Goal: Transaction & Acquisition: Subscribe to service/newsletter

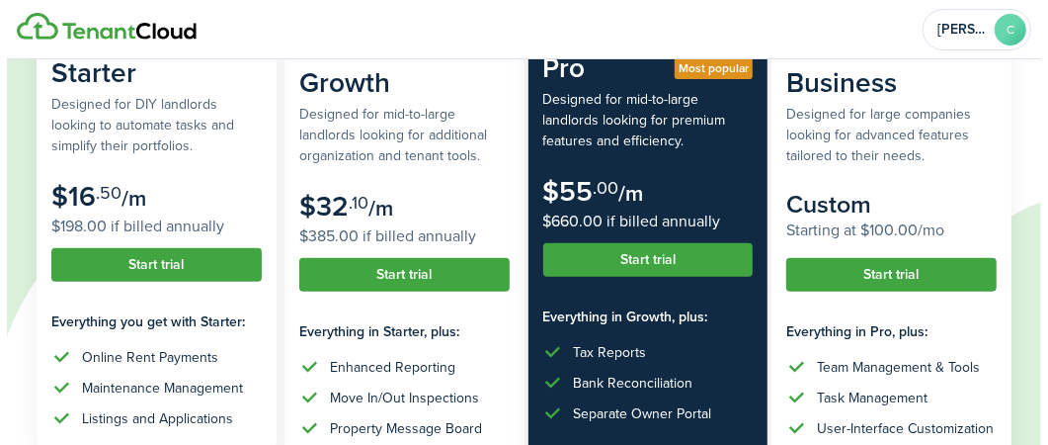
scroll to position [269, 0]
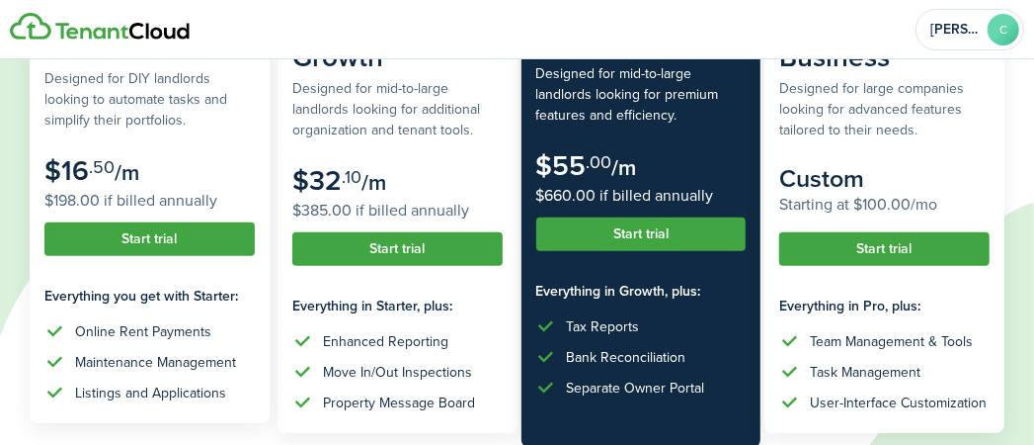
click at [210, 231] on button "Start trial" at bounding box center [149, 239] width 210 height 34
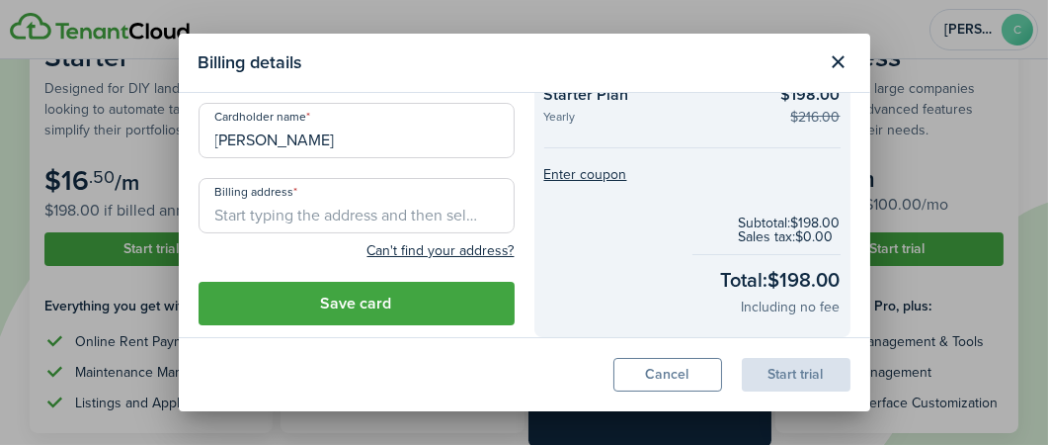
scroll to position [90, 0]
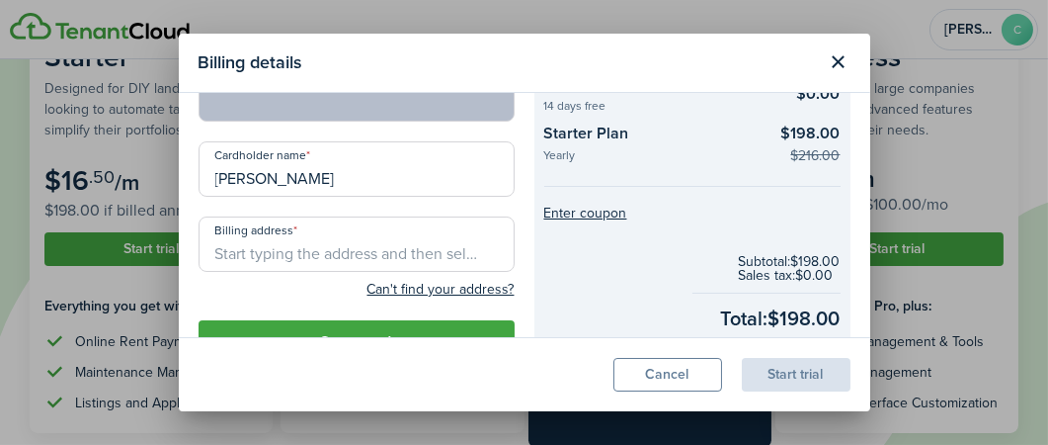
click at [289, 249] on input "Billing address" at bounding box center [357, 243] width 316 height 55
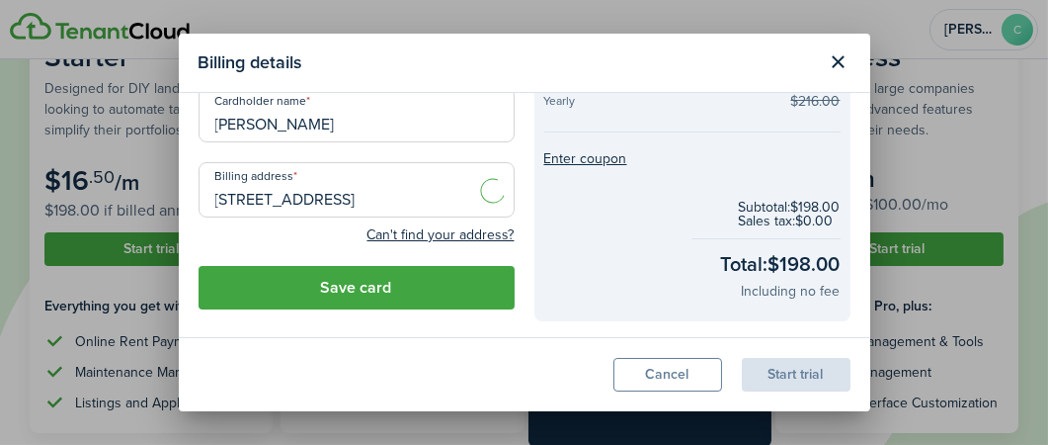
scroll to position [179, 0]
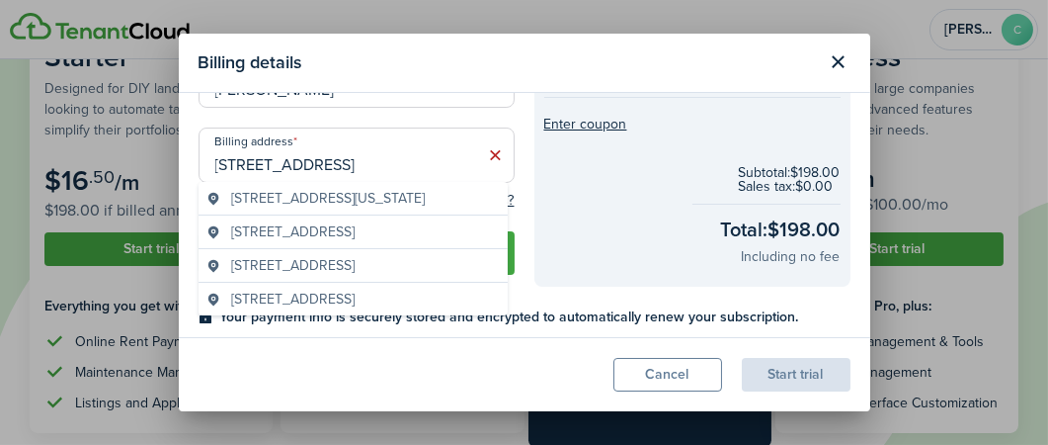
click at [384, 200] on span "[STREET_ADDRESS][US_STATE]" at bounding box center [328, 198] width 194 height 21
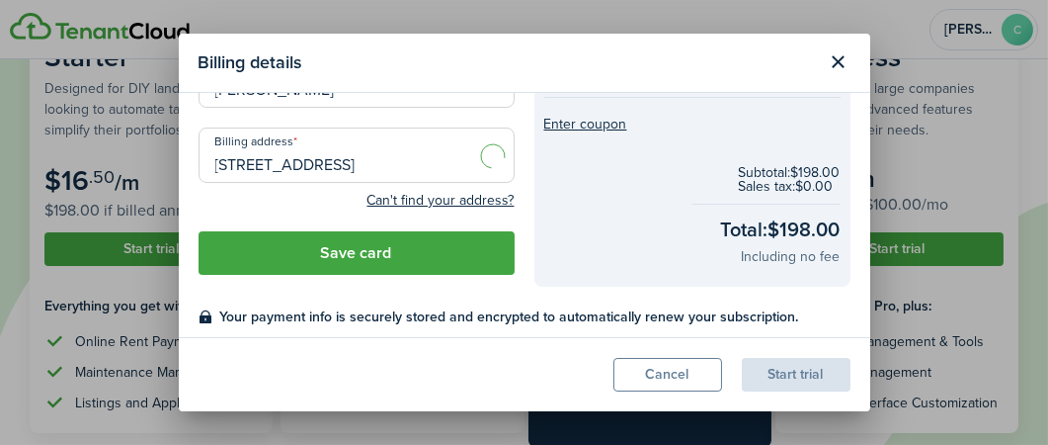
type input "[STREET_ADDRESS][US_STATE]"
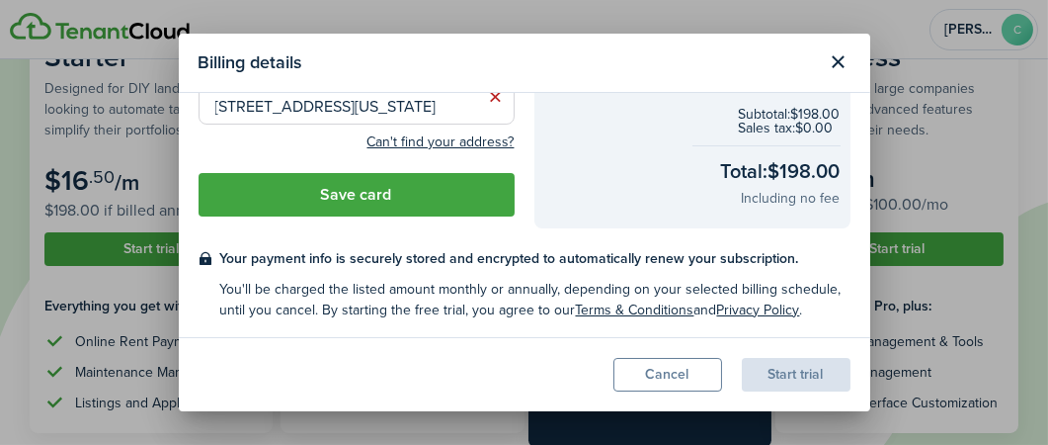
scroll to position [238, 0]
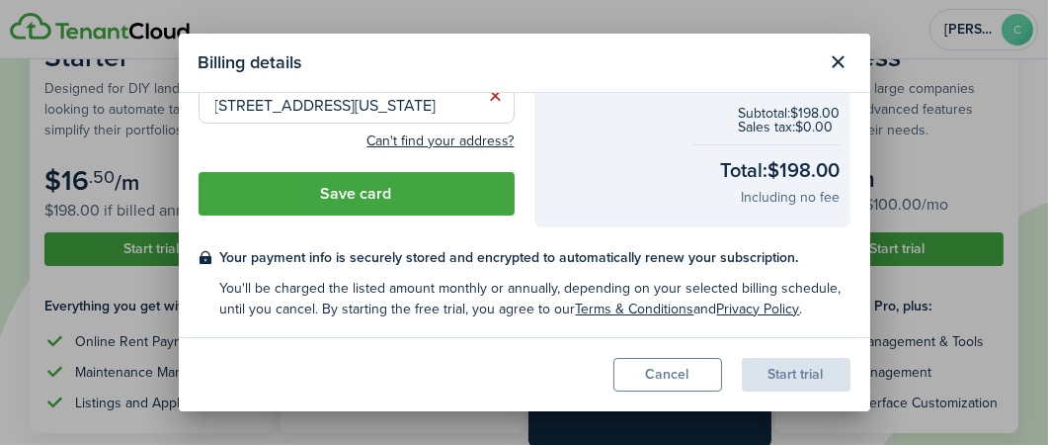
click at [383, 205] on button "Save card" at bounding box center [357, 193] width 316 height 43
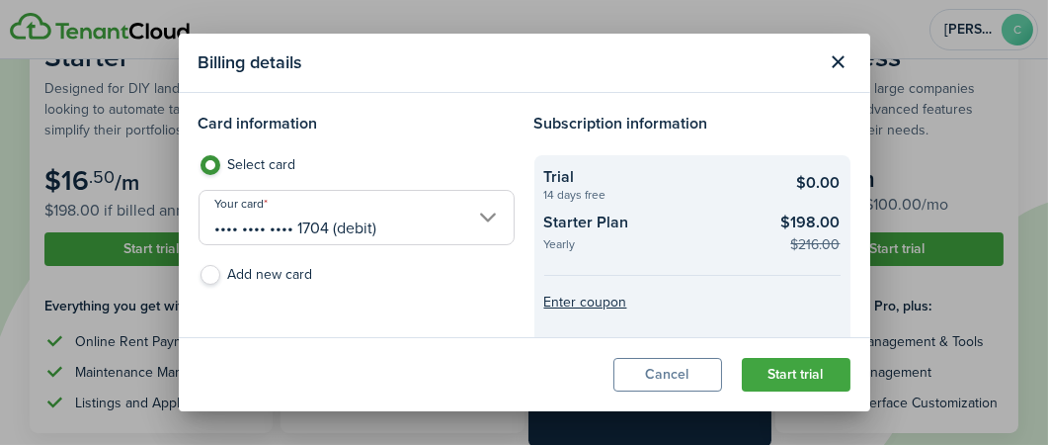
scroll to position [0, 0]
click at [816, 371] on button "Start trial" at bounding box center [796, 375] width 109 height 34
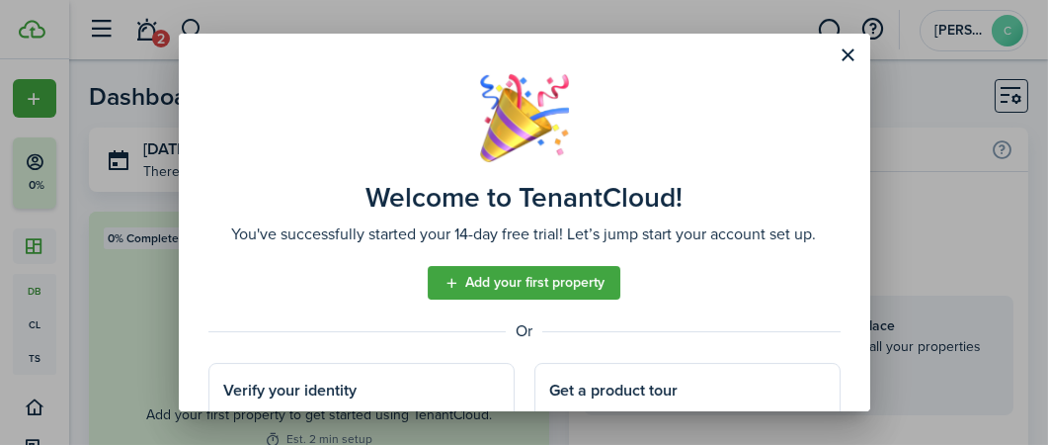
click at [530, 284] on link "Add your first property" at bounding box center [524, 283] width 193 height 34
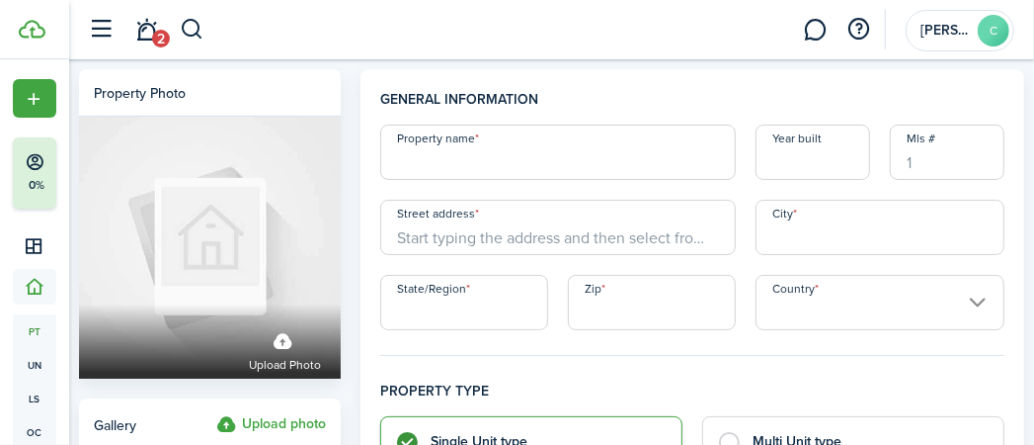
click at [489, 161] on input "Property name" at bounding box center [558, 151] width 356 height 55
type input "Lot 9"
click at [578, 241] on input "Street address" at bounding box center [558, 227] width 356 height 55
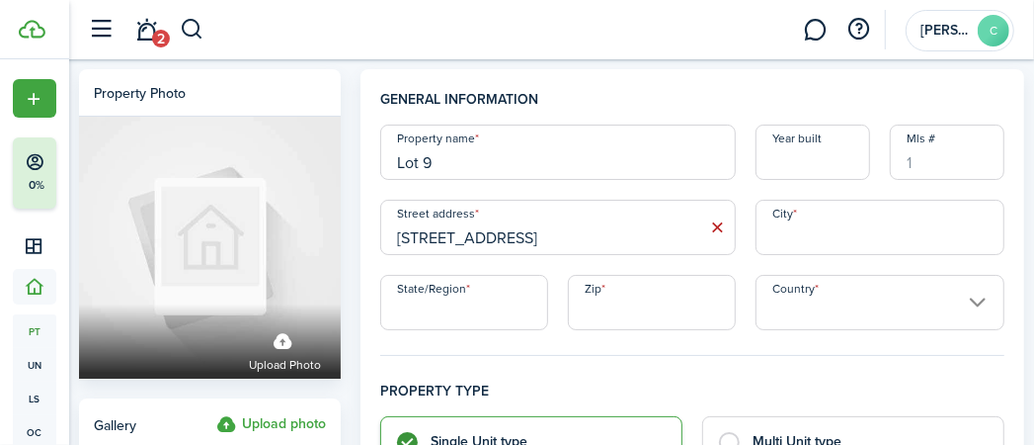
type input "[STREET_ADDRESS]"
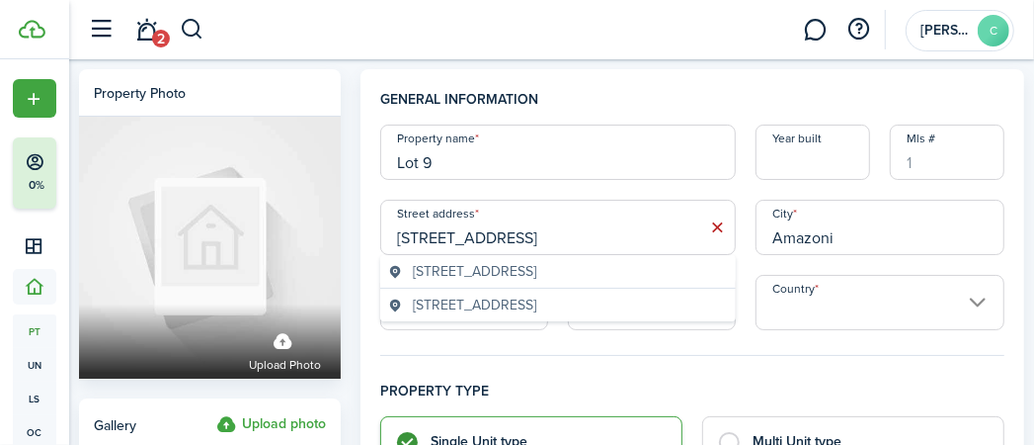
type input "Amazonia"
type input "MO"
type input "64421"
type input "[GEOGRAPHIC_DATA]"
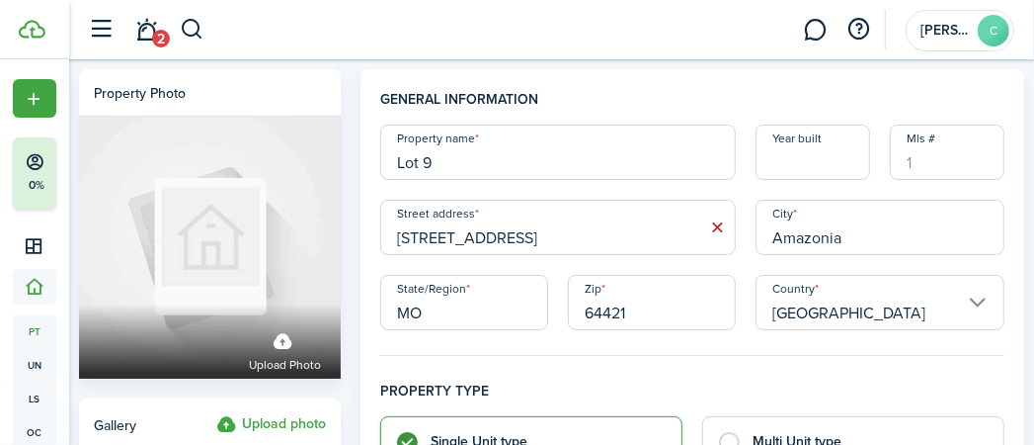
click at [565, 246] on input "[STREET_ADDRESS]" at bounding box center [558, 227] width 356 height 55
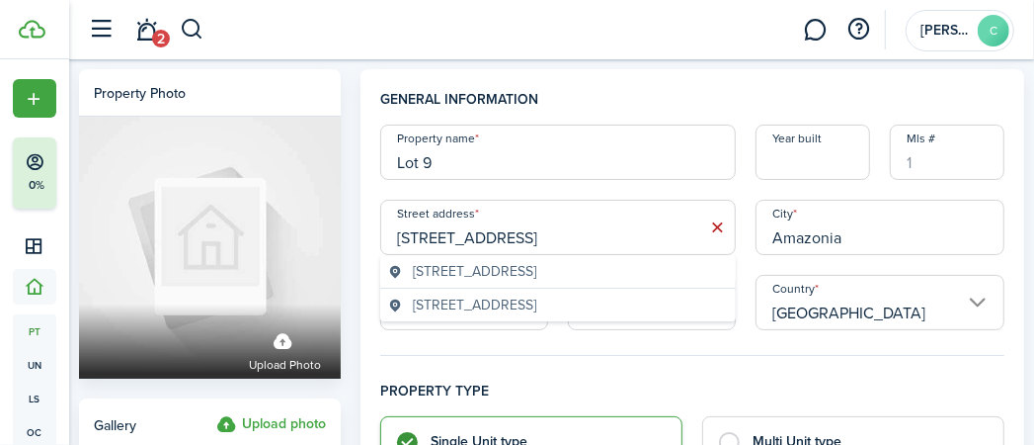
drag, startPoint x: 561, startPoint y: 240, endPoint x: 492, endPoint y: 239, distance: 69.2
click at [492, 239] on input "[STREET_ADDRESS]" at bounding box center [558, 227] width 356 height 55
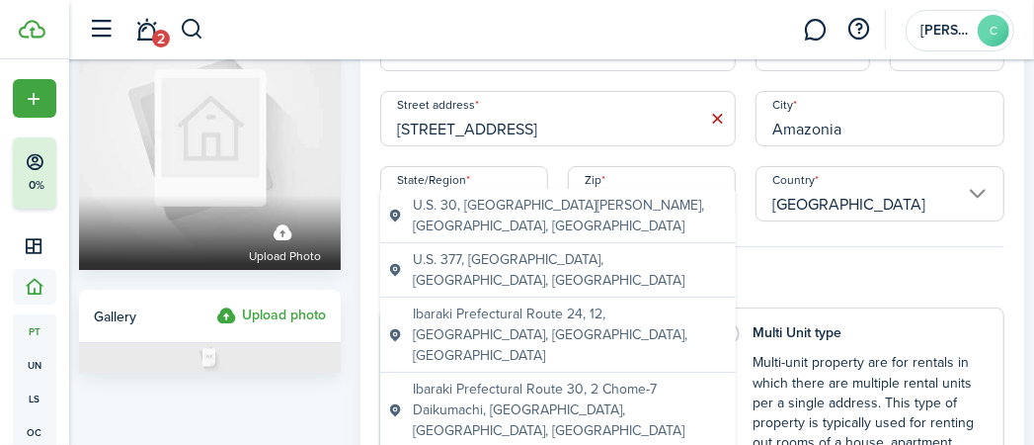
scroll to position [179, 0]
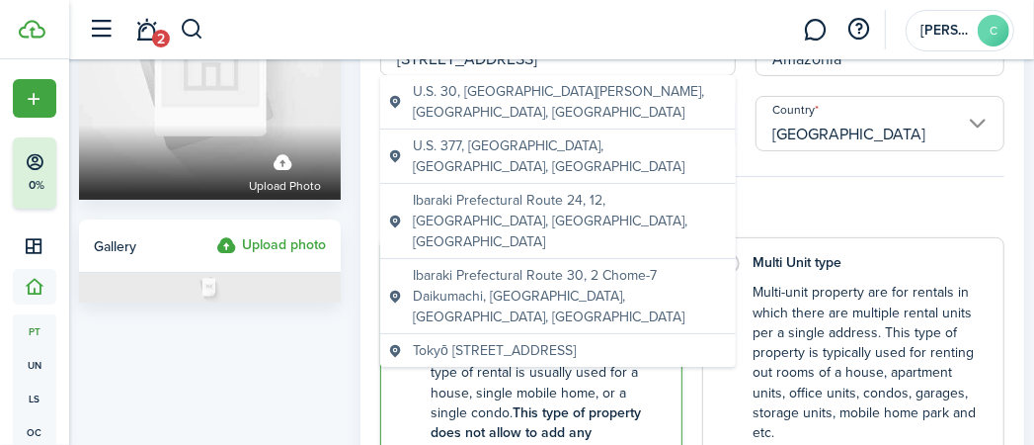
click at [760, 203] on h4 "Property type" at bounding box center [692, 220] width 624 height 36
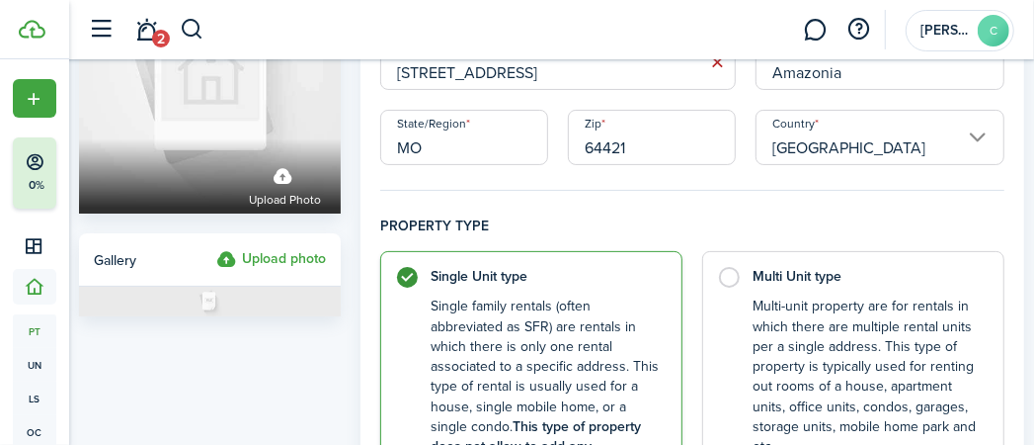
scroll to position [90, 0]
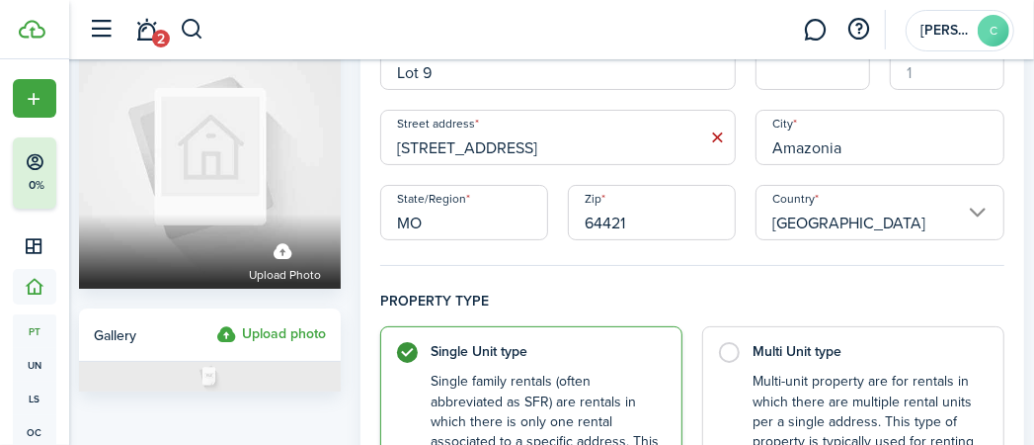
click at [558, 155] on input "[STREET_ADDRESS]" at bounding box center [558, 137] width 356 height 55
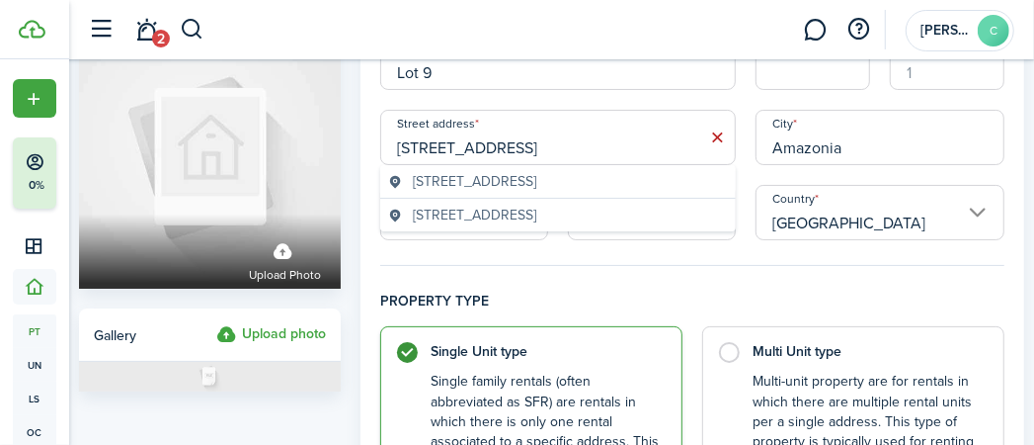
type input "[STREET_ADDRESS]"
click at [674, 265] on fieldset "General information Property name Lot 9 Year built [GEOGRAPHIC_DATA] address [S…" at bounding box center [692, 132] width 624 height 267
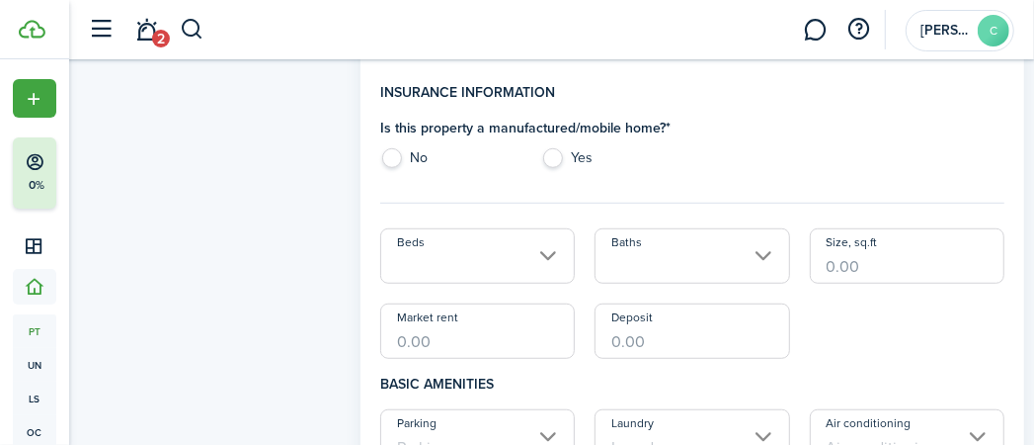
scroll to position [628, 0]
click at [566, 153] on label "Yes" at bounding box center [611, 161] width 141 height 30
radio input "true"
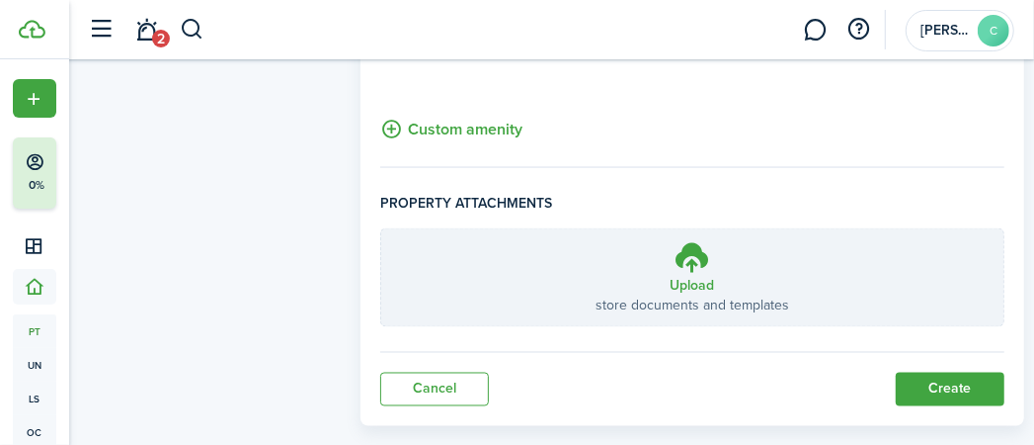
scroll to position [1622, 0]
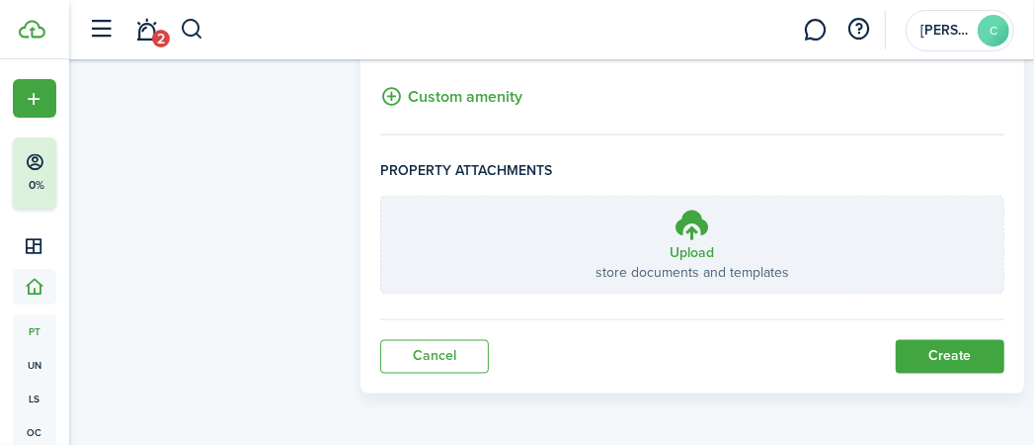
click at [947, 356] on button "Create" at bounding box center [950, 357] width 109 height 34
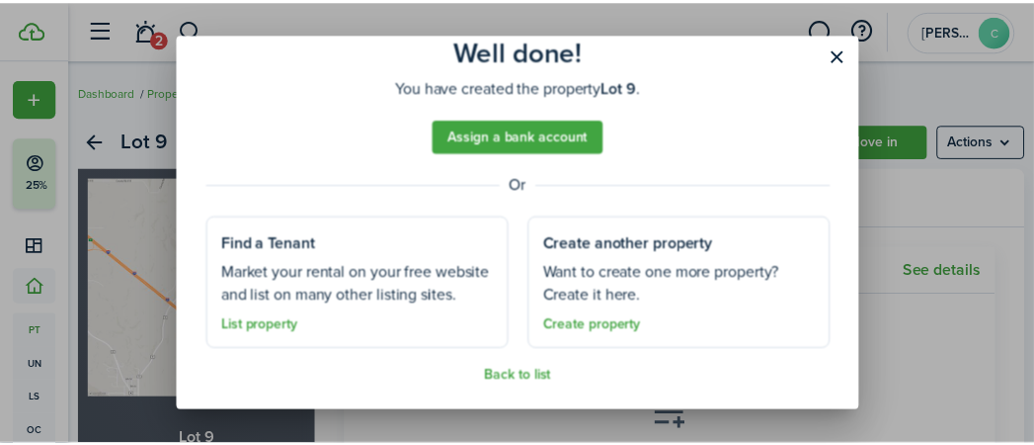
scroll to position [173, 0]
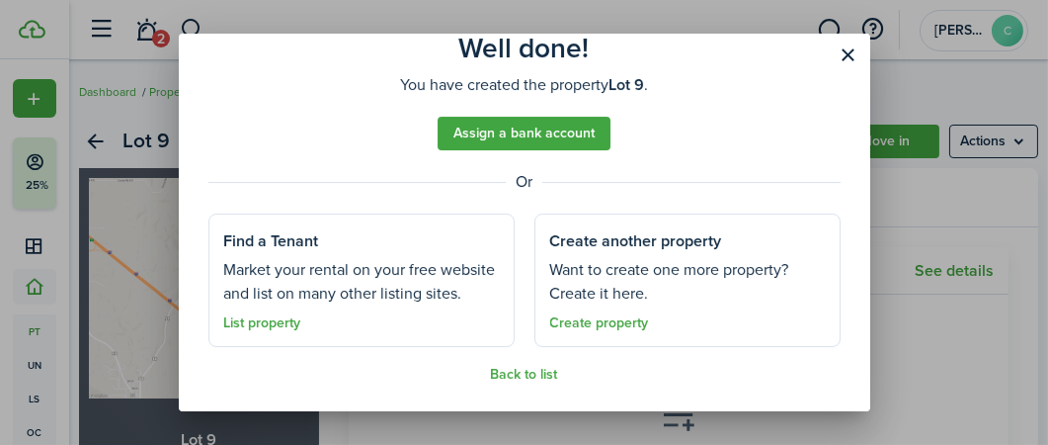
click at [528, 378] on link "Back to list" at bounding box center [524, 375] width 67 height 16
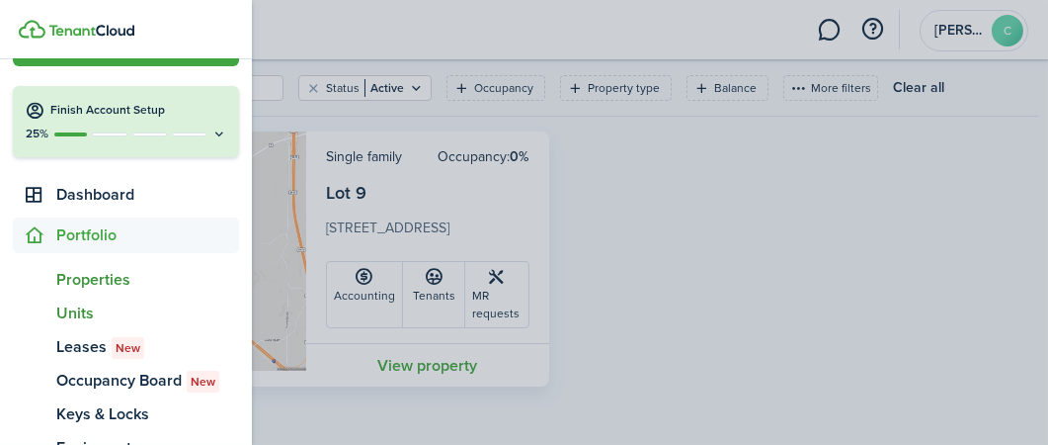
scroll to position [90, 0]
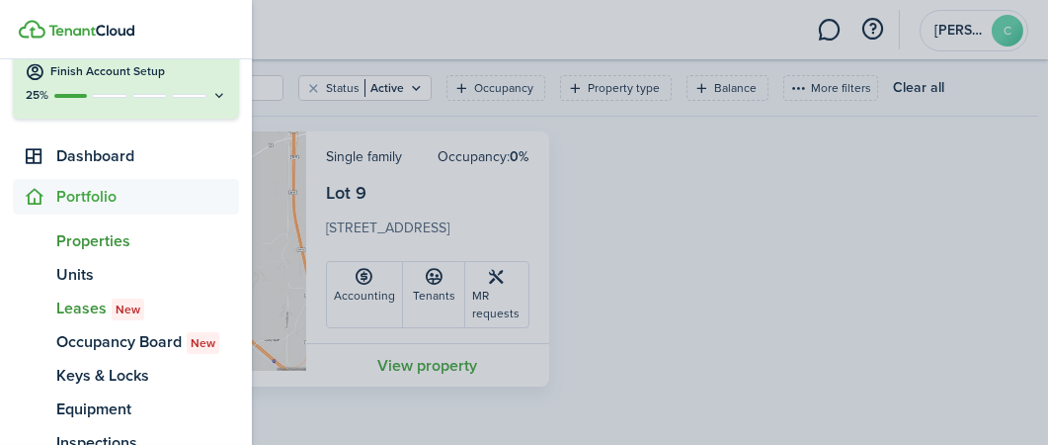
click at [96, 309] on span "Leases New" at bounding box center [147, 308] width 183 height 24
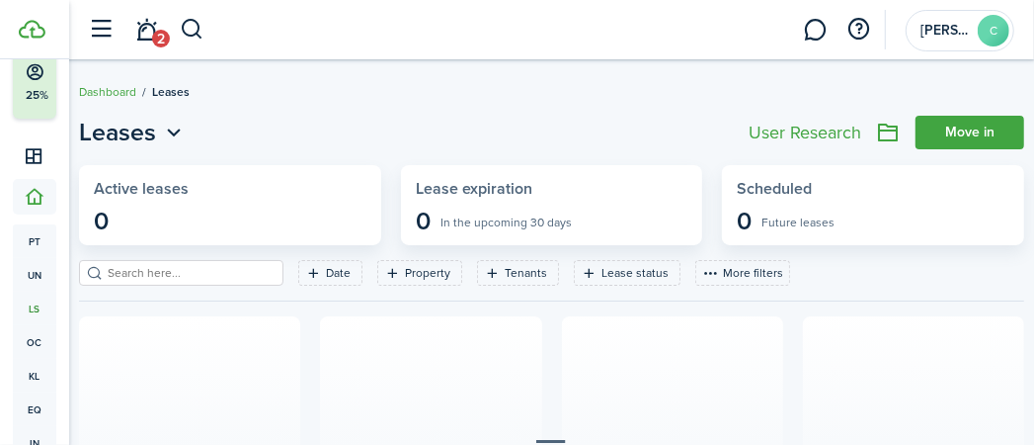
click at [996, 129] on link "Move in" at bounding box center [970, 133] width 109 height 34
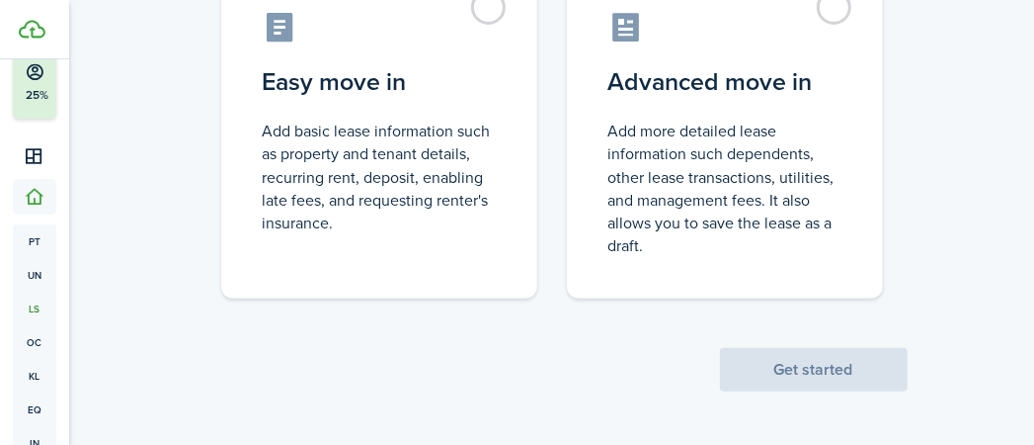
scroll to position [199, 0]
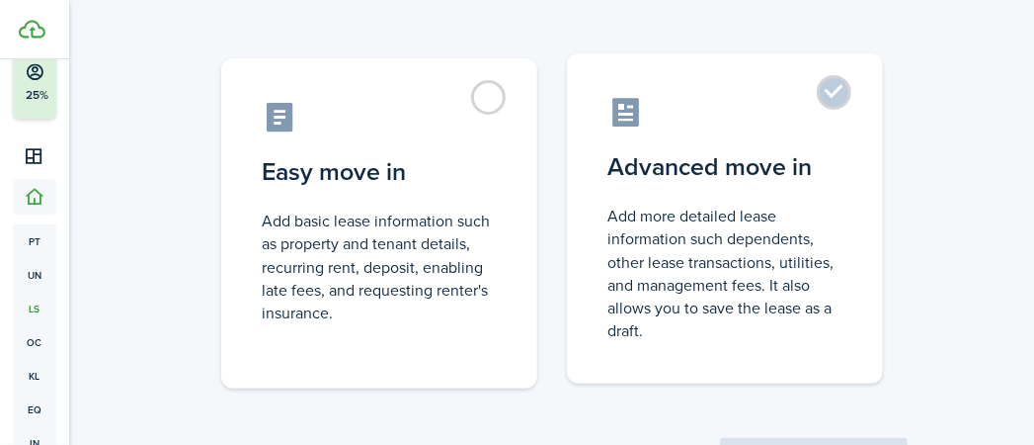
click at [760, 271] on control-radio-card-description "Add more detailed lease information such dependents, other lease transactions, …" at bounding box center [725, 273] width 233 height 137
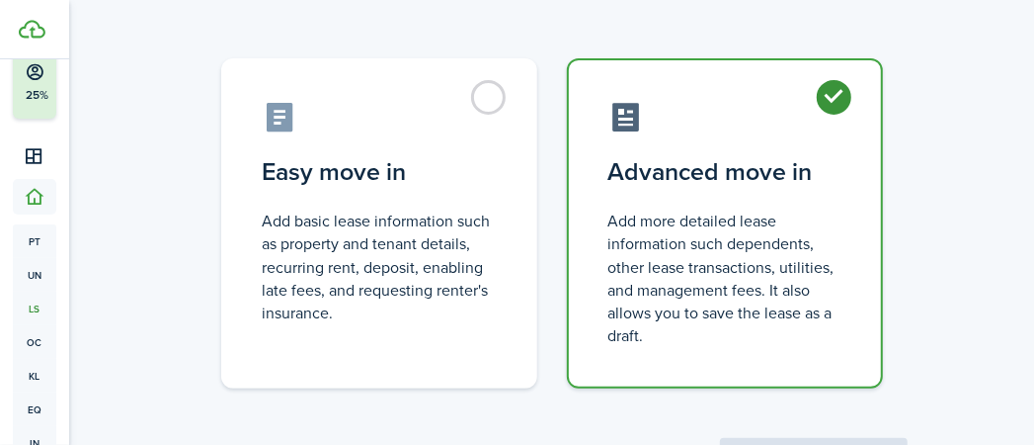
radio input "true"
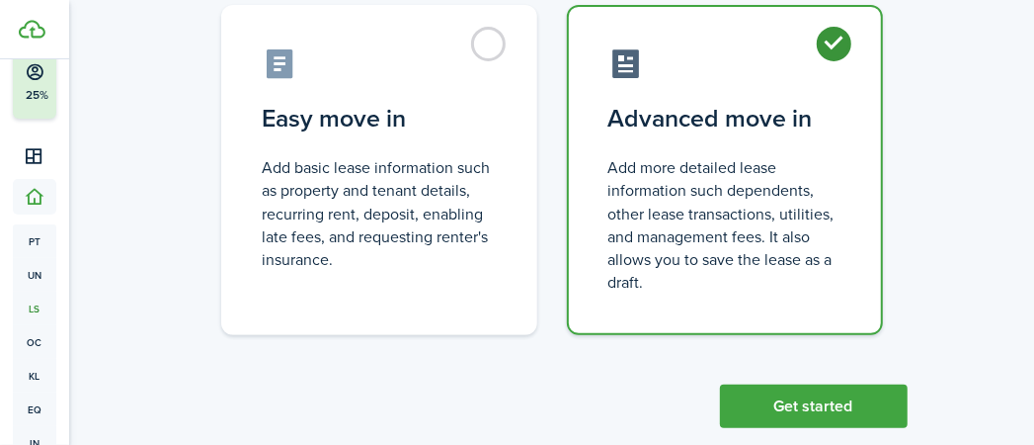
scroll to position [288, 0]
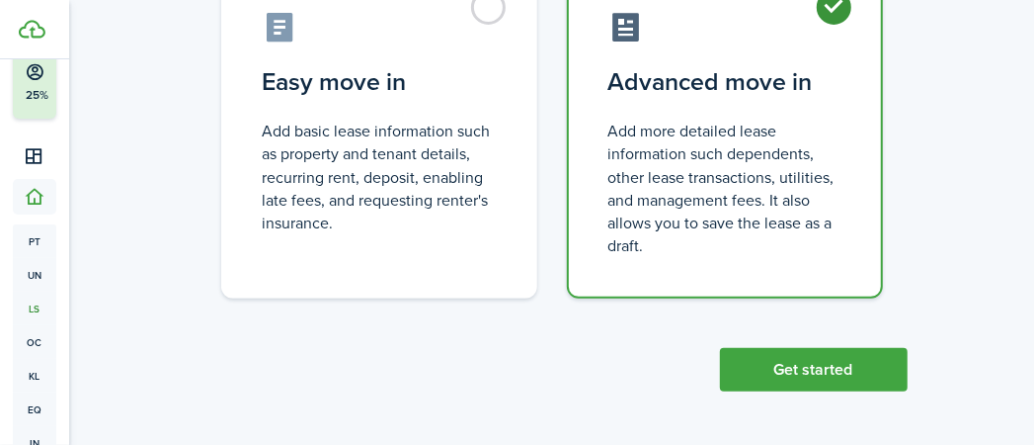
click at [846, 365] on button "Get started" at bounding box center [814, 369] width 188 height 43
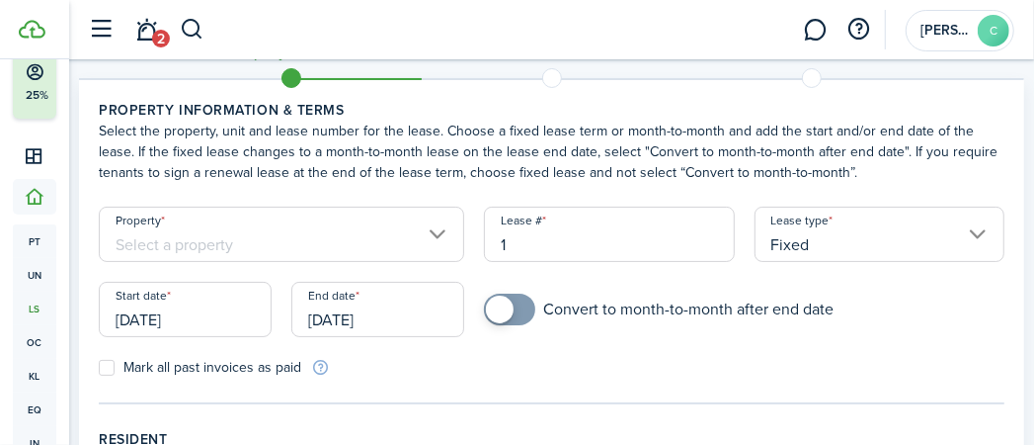
scroll to position [90, 0]
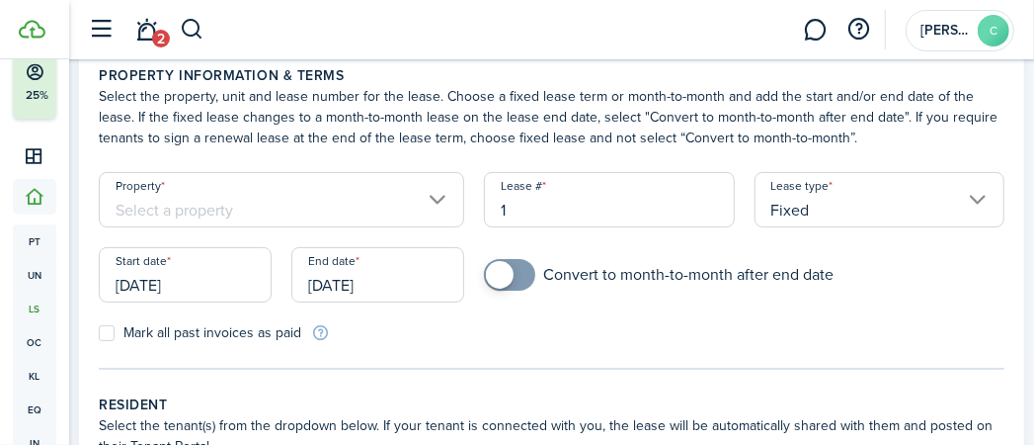
click at [380, 204] on input "Property" at bounding box center [282, 199] width 366 height 55
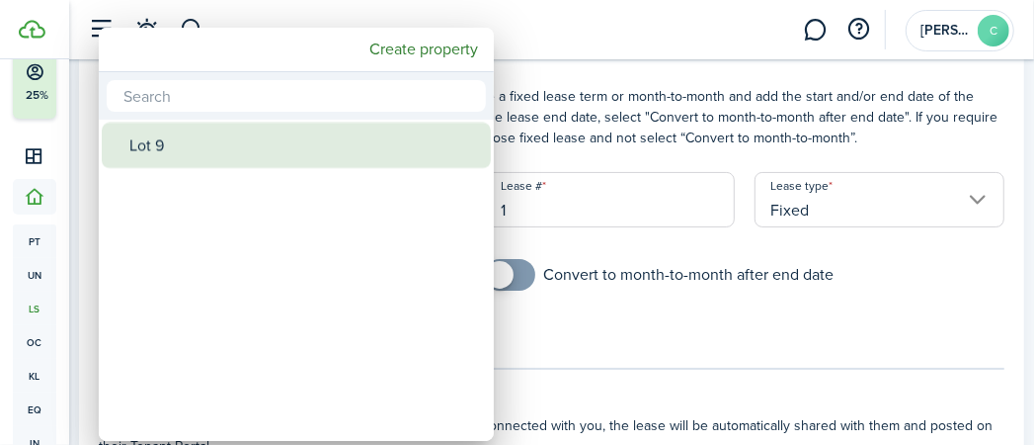
click at [205, 151] on div "Lot 9" at bounding box center [304, 145] width 350 height 45
type input "Lot 9"
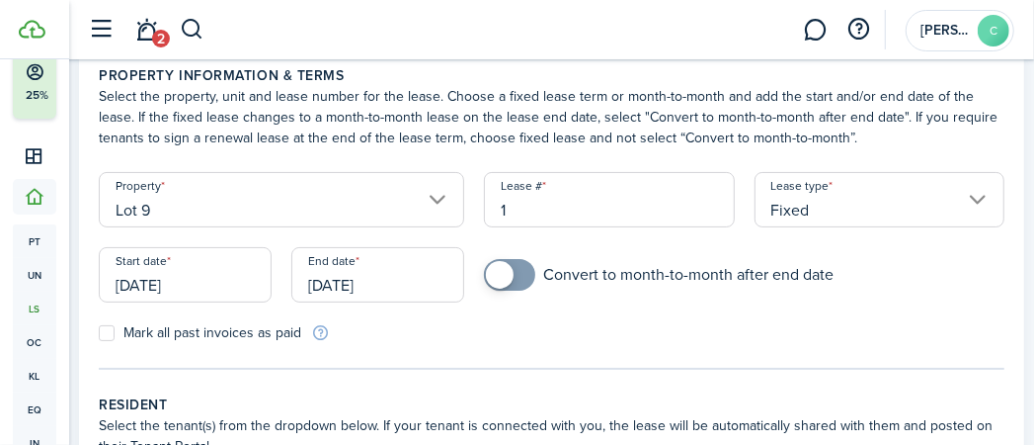
click at [199, 288] on input "[DATE]" at bounding box center [185, 274] width 173 height 55
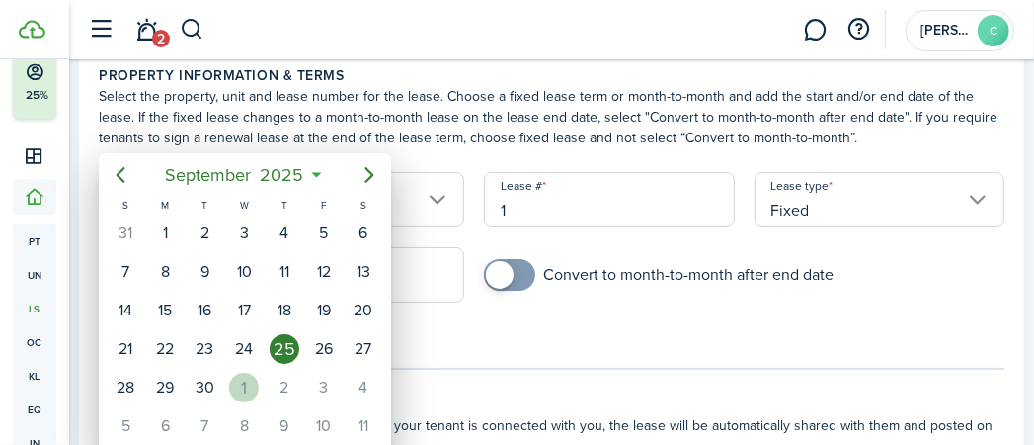
click at [239, 382] on div "1" at bounding box center [244, 387] width 30 height 30
type input "[DATE]"
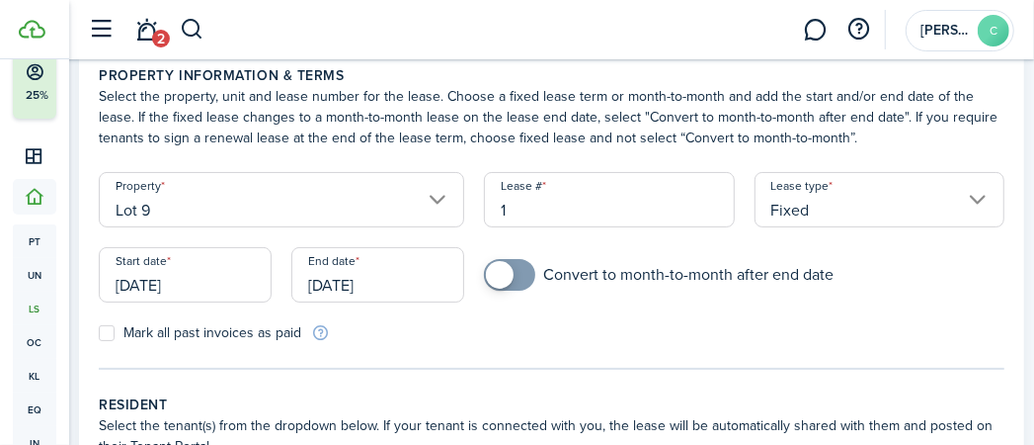
scroll to position [0, 0]
click at [410, 279] on input "[DATE]" at bounding box center [377, 274] width 173 height 55
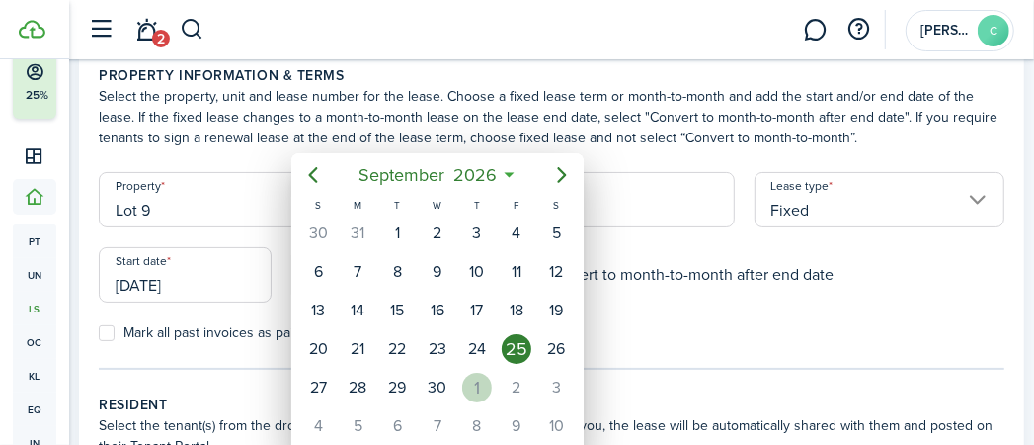
click at [477, 390] on div "1" at bounding box center [477, 387] width 30 height 30
type input "[DATE]"
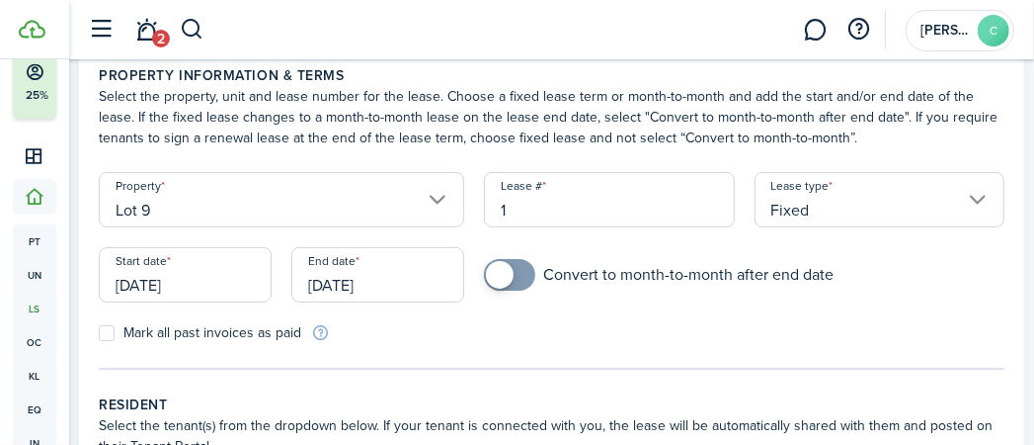
checkbox input "true"
click at [515, 284] on span at bounding box center [510, 275] width 20 height 32
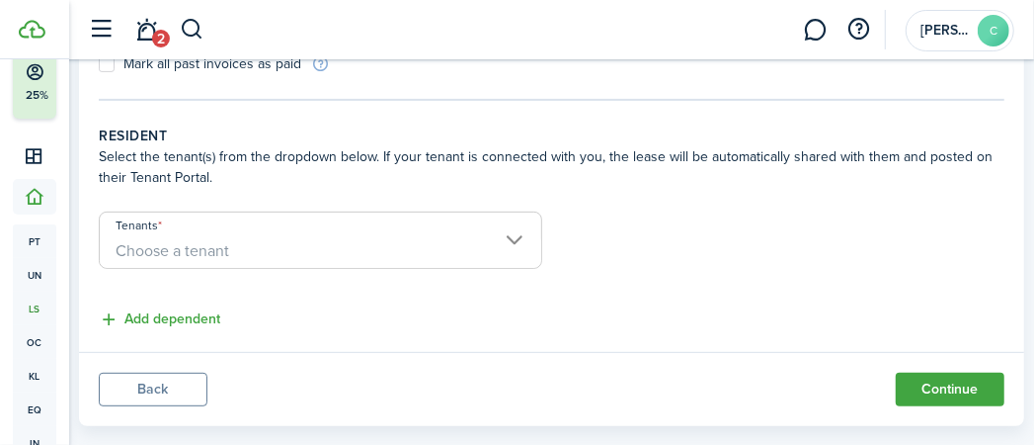
scroll to position [392, 0]
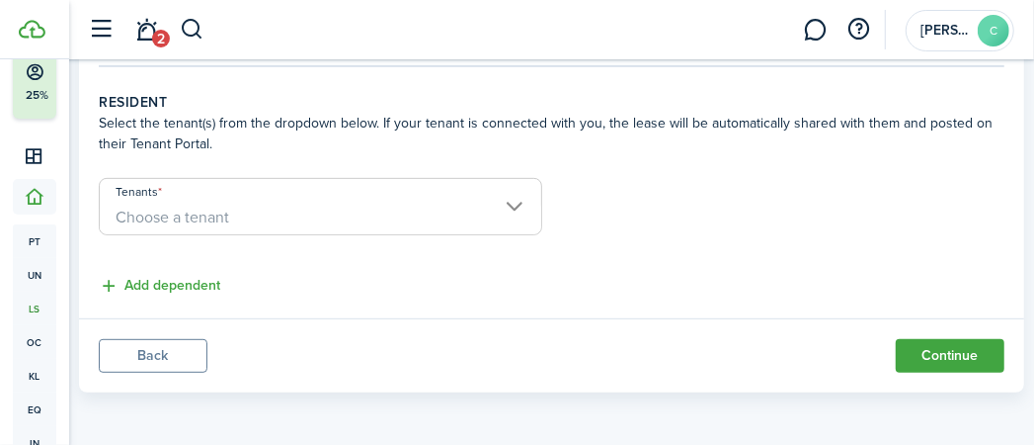
click at [943, 357] on button "Continue" at bounding box center [950, 356] width 109 height 34
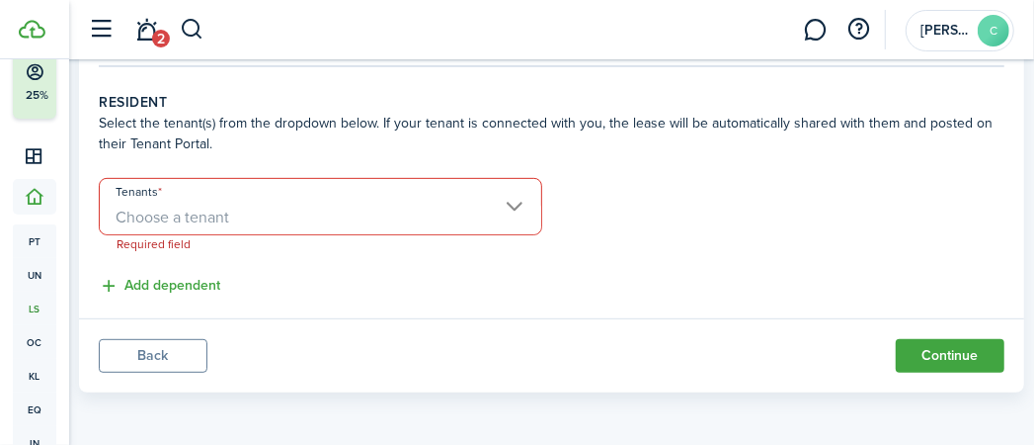
scroll to position [374, 0]
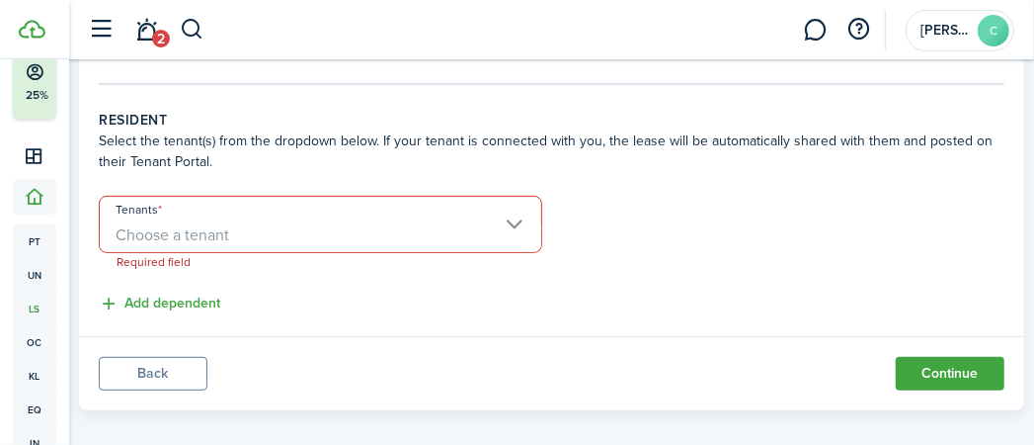
click at [372, 241] on span "Choose a tenant" at bounding box center [321, 235] width 442 height 34
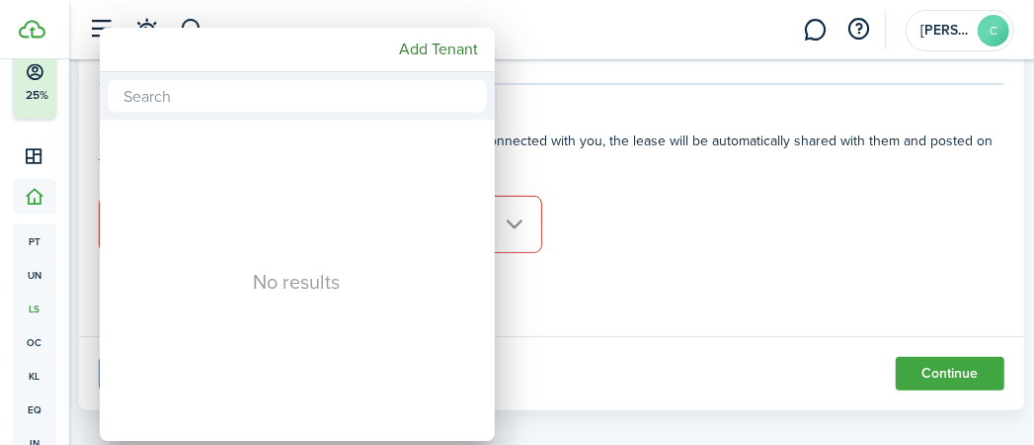
click at [678, 246] on div at bounding box center [517, 222] width 1351 height 761
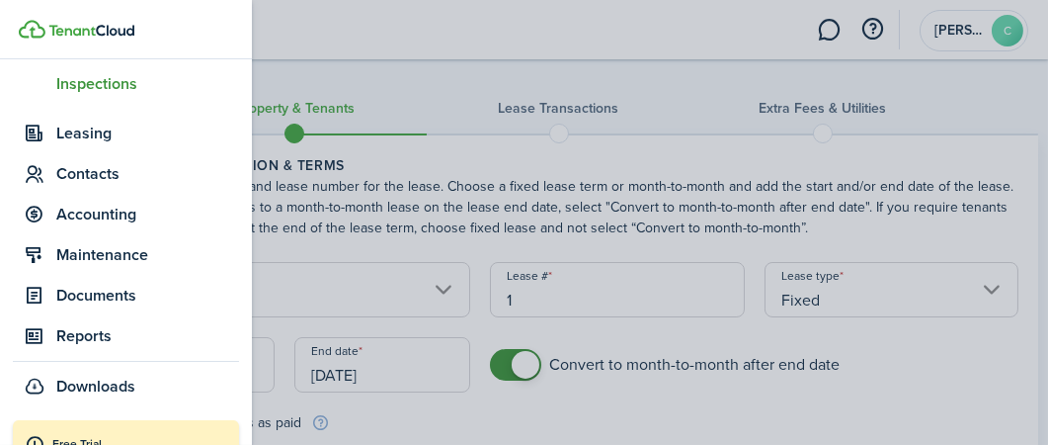
scroll to position [504, 0]
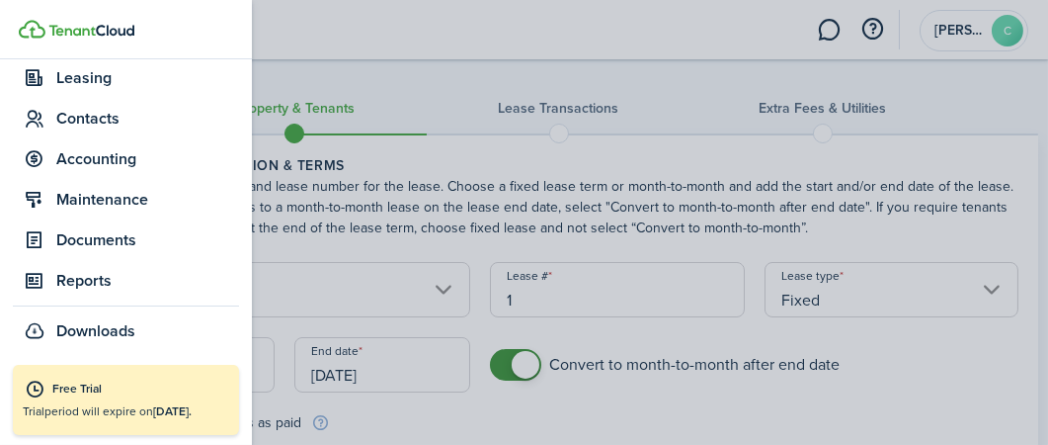
click at [162, 247] on span "Documents" at bounding box center [147, 240] width 183 height 24
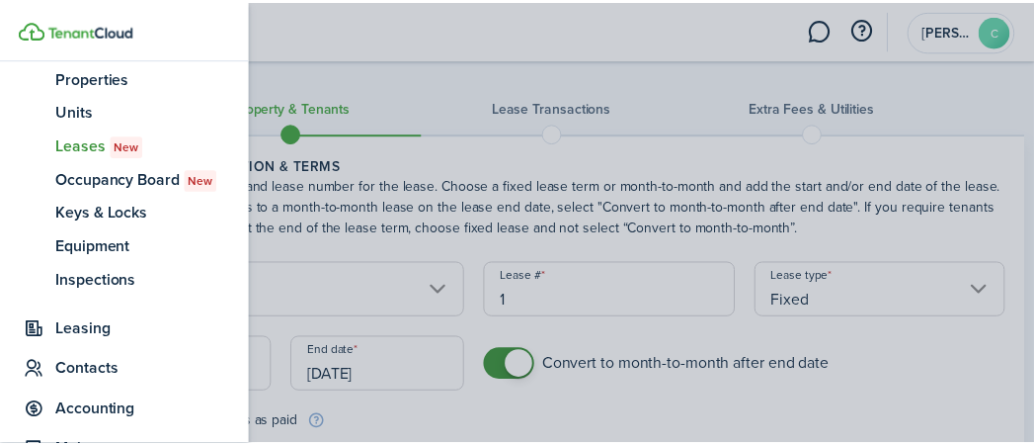
scroll to position [249, 0]
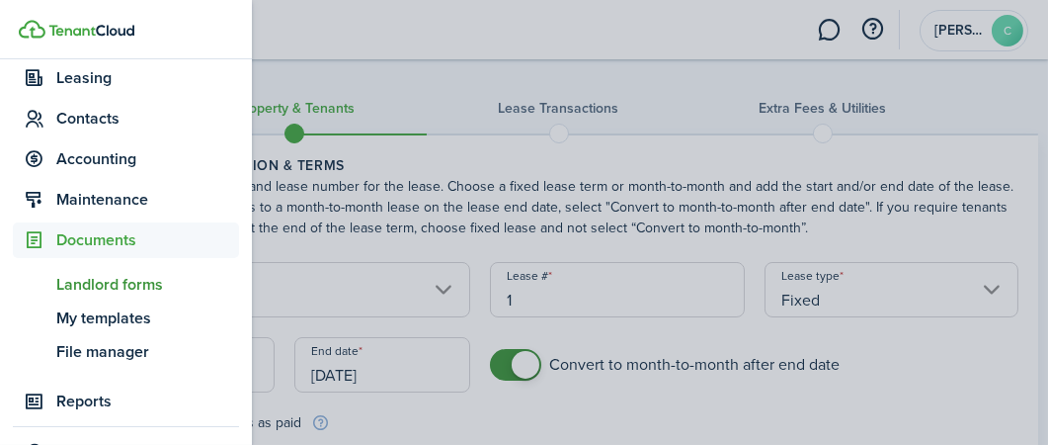
click at [161, 278] on span "Landlord forms" at bounding box center [147, 285] width 183 height 24
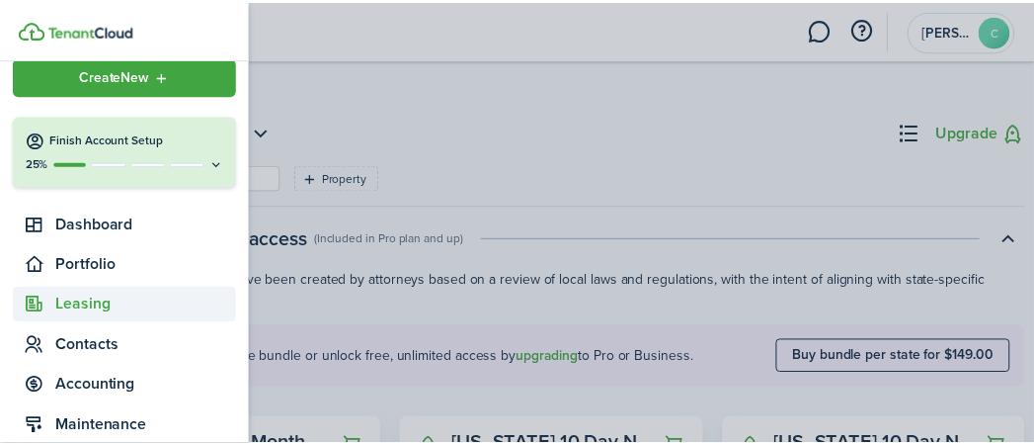
scroll to position [11, 0]
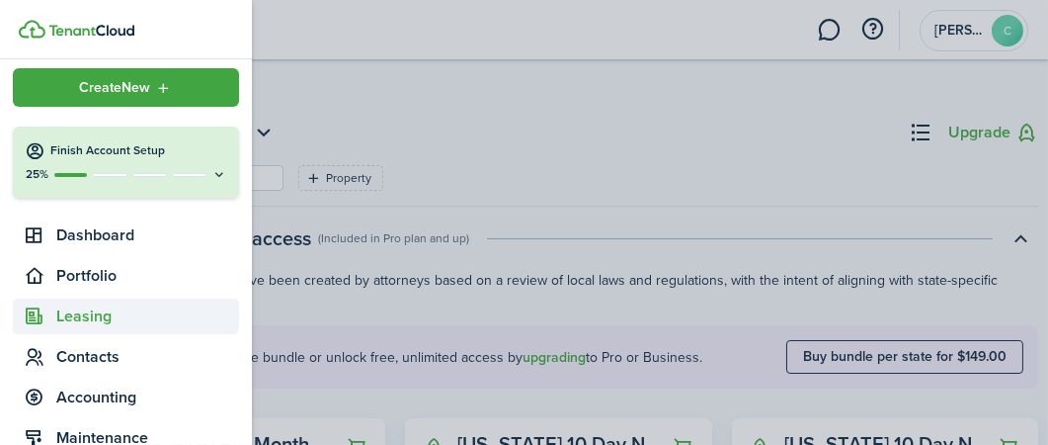
click at [127, 322] on span "Leasing" at bounding box center [147, 316] width 183 height 24
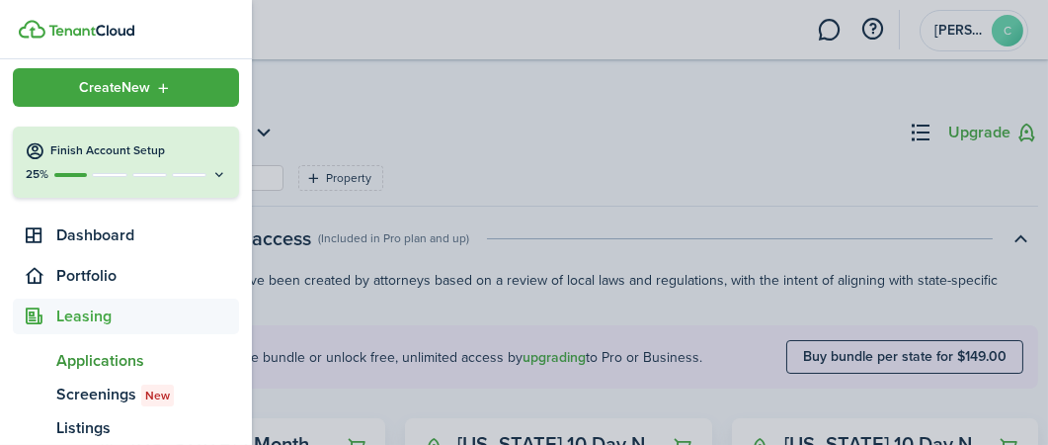
click at [125, 358] on span "Applications" at bounding box center [147, 361] width 183 height 24
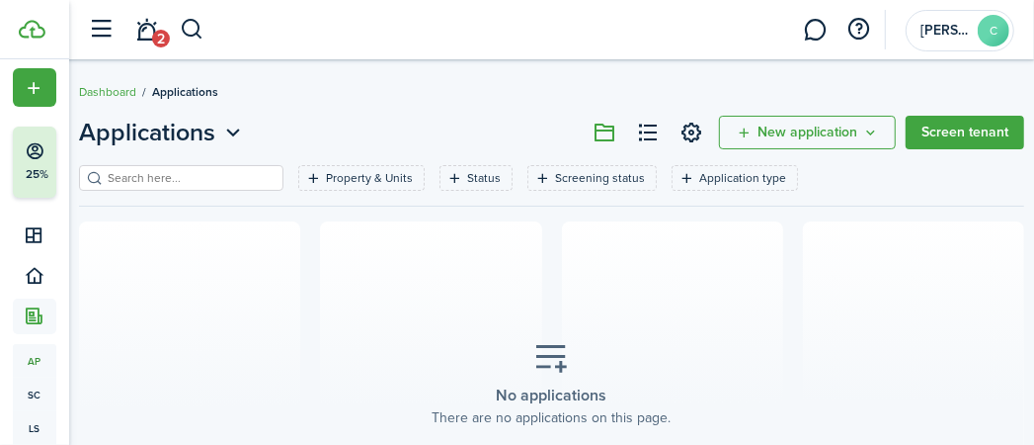
click at [975, 132] on link "Screen tenant" at bounding box center [965, 133] width 119 height 34
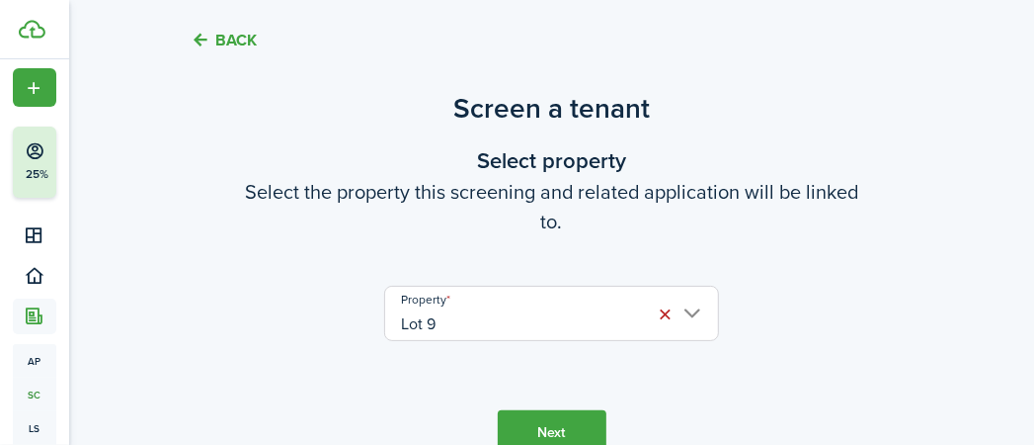
scroll to position [179, 0]
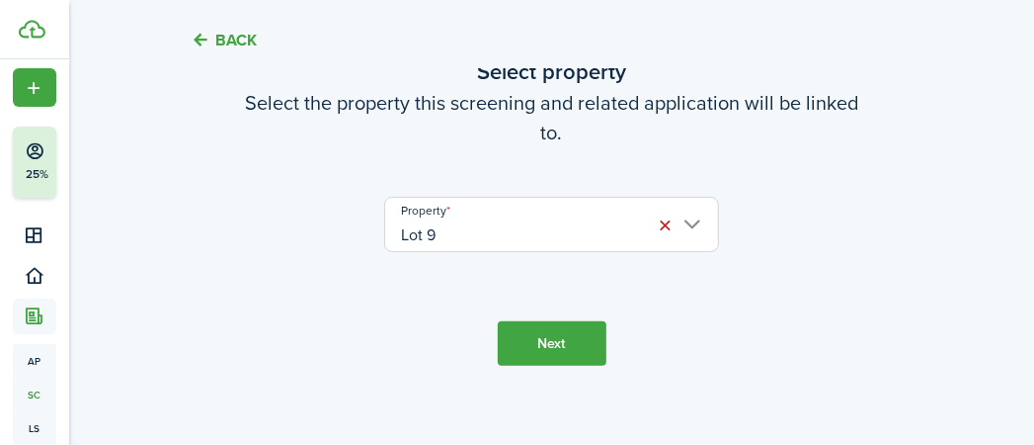
click at [545, 342] on button "Next" at bounding box center [552, 343] width 109 height 44
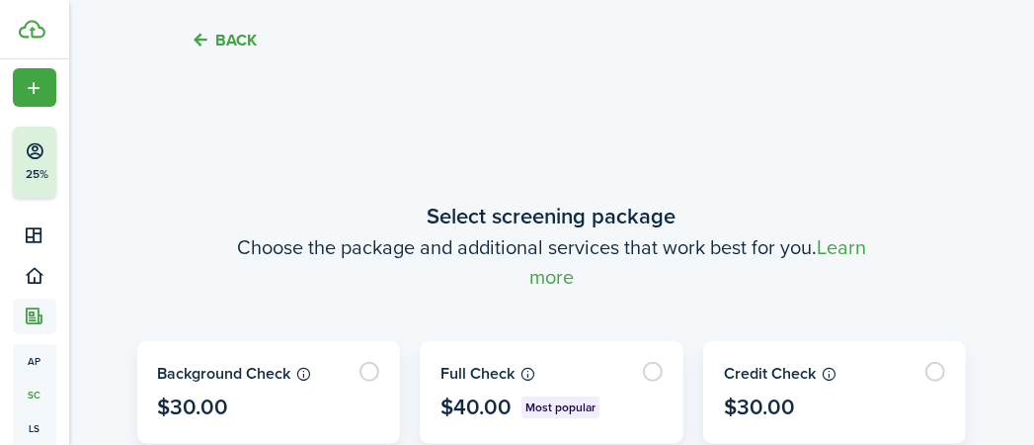
scroll to position [368, 0]
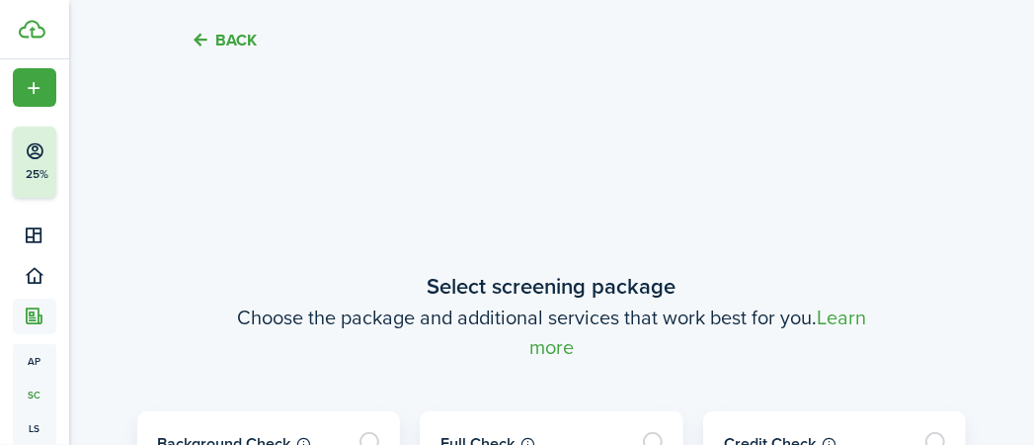
click at [235, 36] on button "Back" at bounding box center [225, 40] width 66 height 21
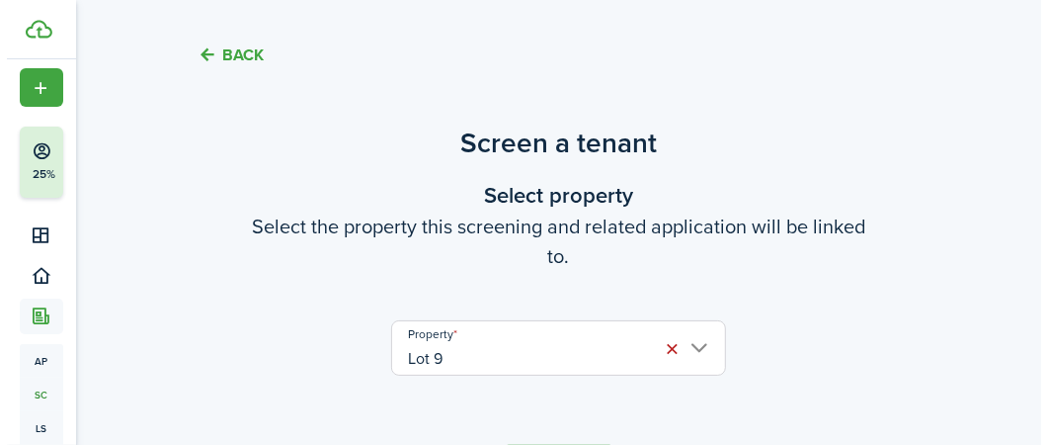
scroll to position [0, 0]
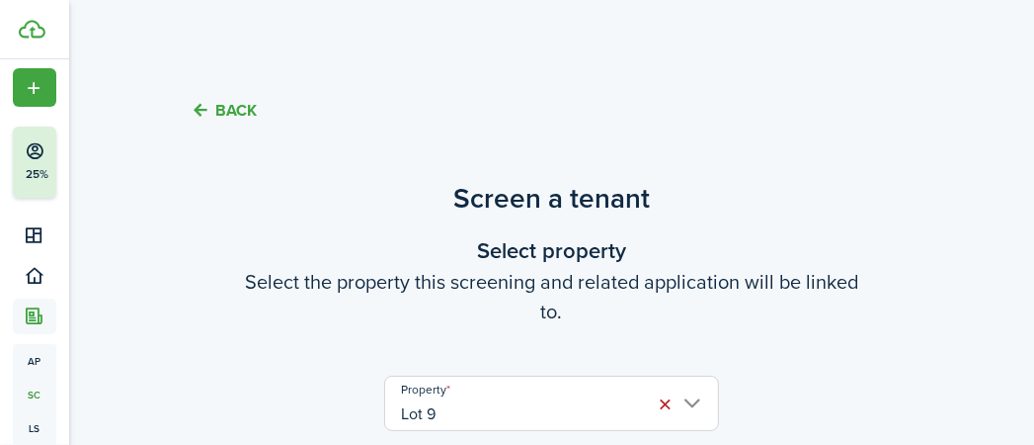
click at [221, 113] on button "Back" at bounding box center [225, 110] width 66 height 21
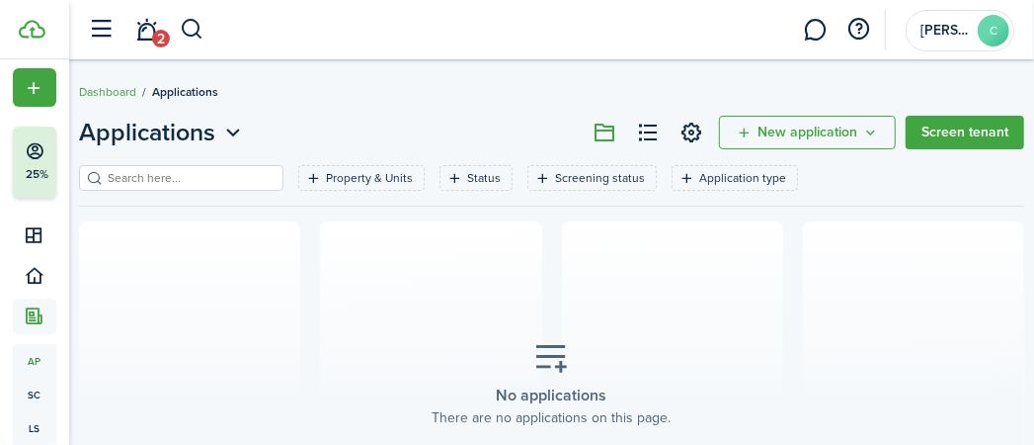
click at [782, 139] on span "New application" at bounding box center [808, 132] width 100 height 14
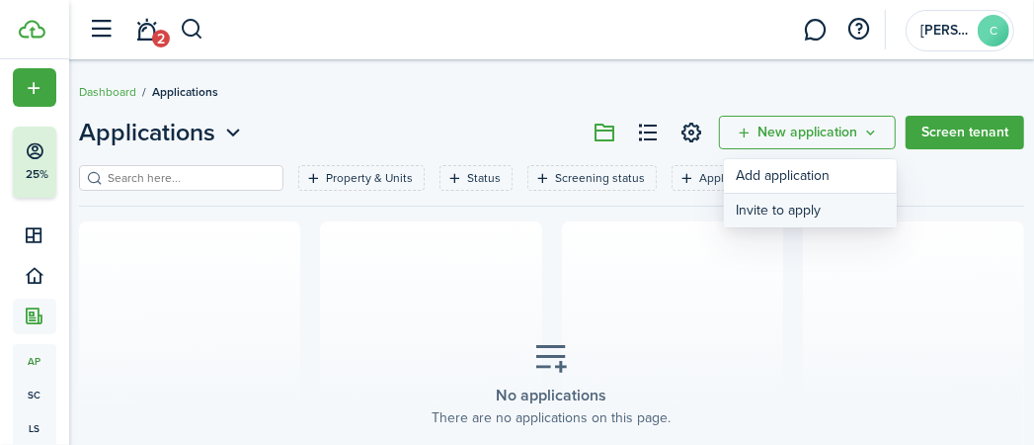
click at [788, 217] on button "Invite to apply" at bounding box center [810, 211] width 173 height 34
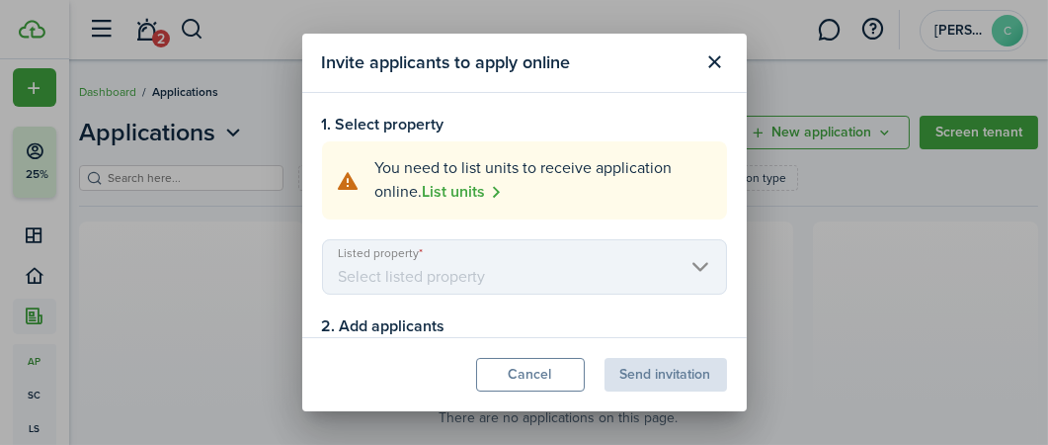
scroll to position [90, 0]
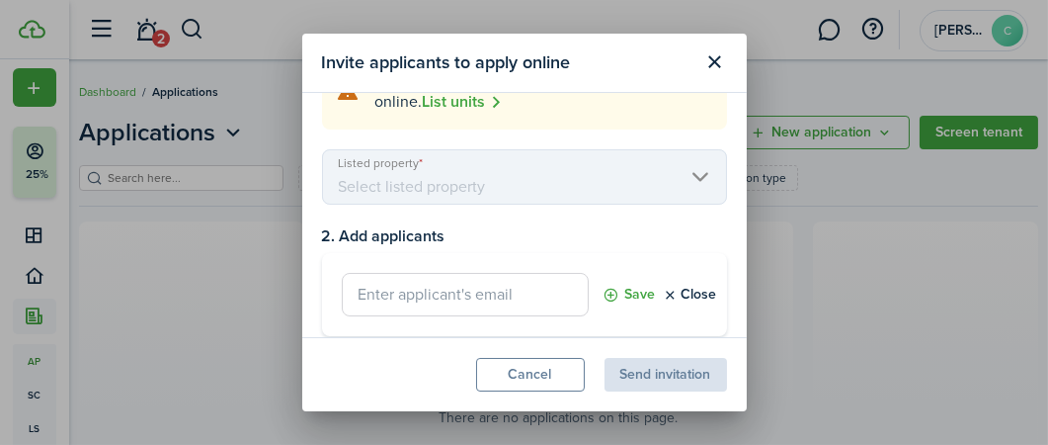
click at [474, 180] on mbsc-scroller "Listed property" at bounding box center [524, 176] width 405 height 55
click at [459, 196] on mbsc-scroller "Listed property" at bounding box center [524, 176] width 405 height 55
click at [683, 174] on mbsc-scroller "Listed property" at bounding box center [524, 176] width 405 height 55
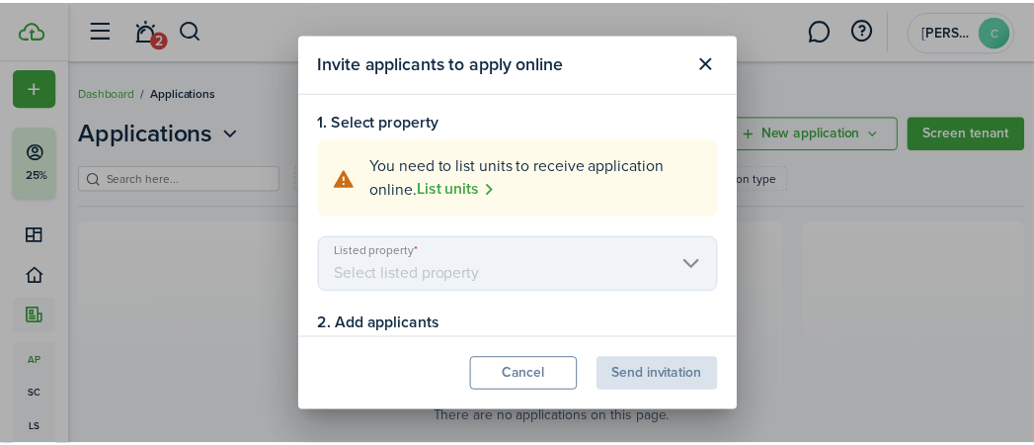
scroll to position [0, 0]
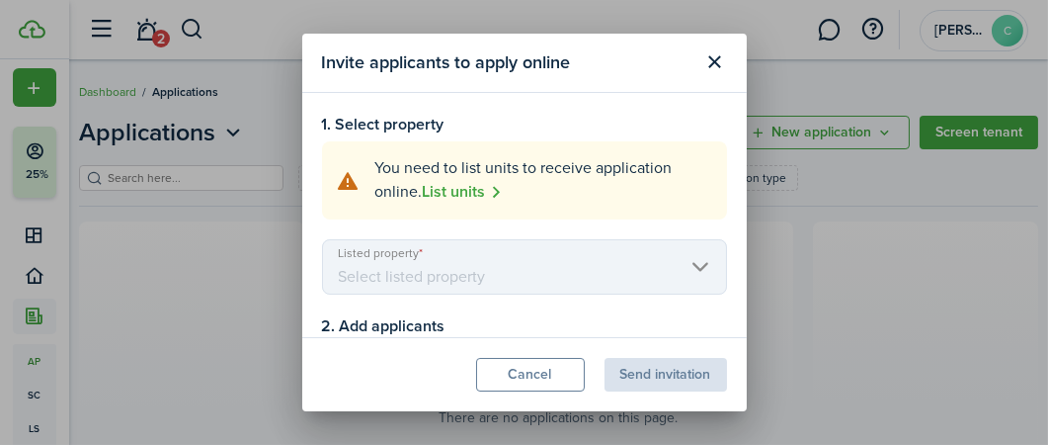
click at [478, 193] on link "List units" at bounding box center [463, 192] width 80 height 25
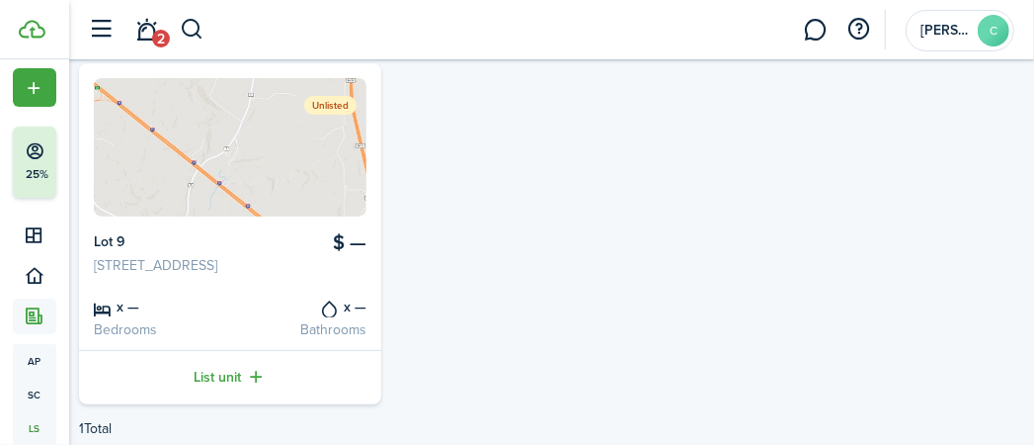
scroll to position [260, 0]
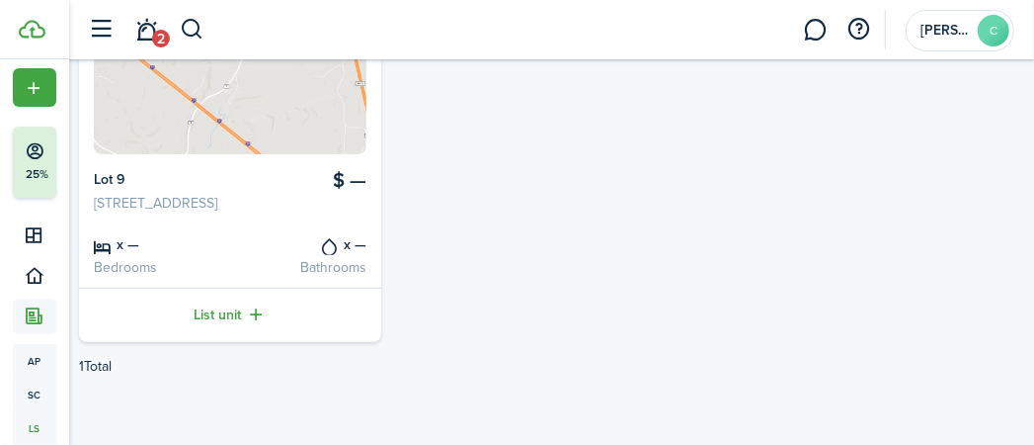
click at [229, 317] on link "List unit" at bounding box center [230, 315] width 302 height 54
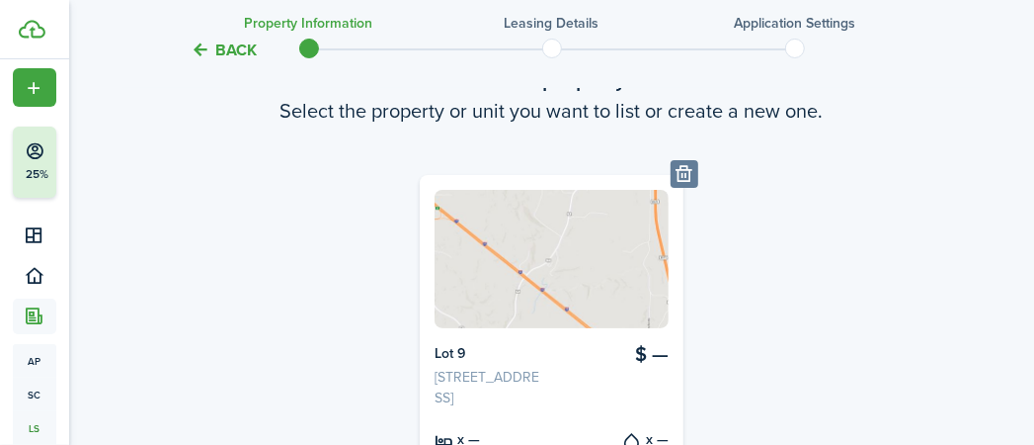
scroll to position [359, 0]
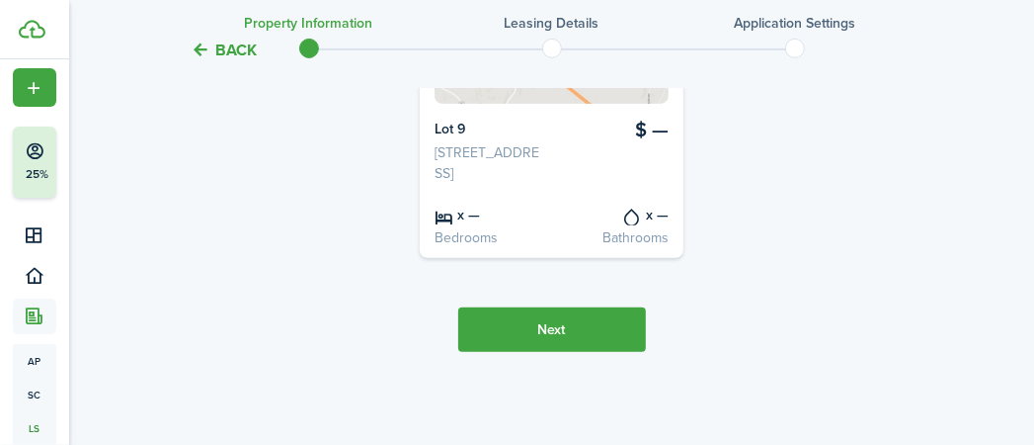
click at [538, 346] on button "Next" at bounding box center [552, 329] width 188 height 44
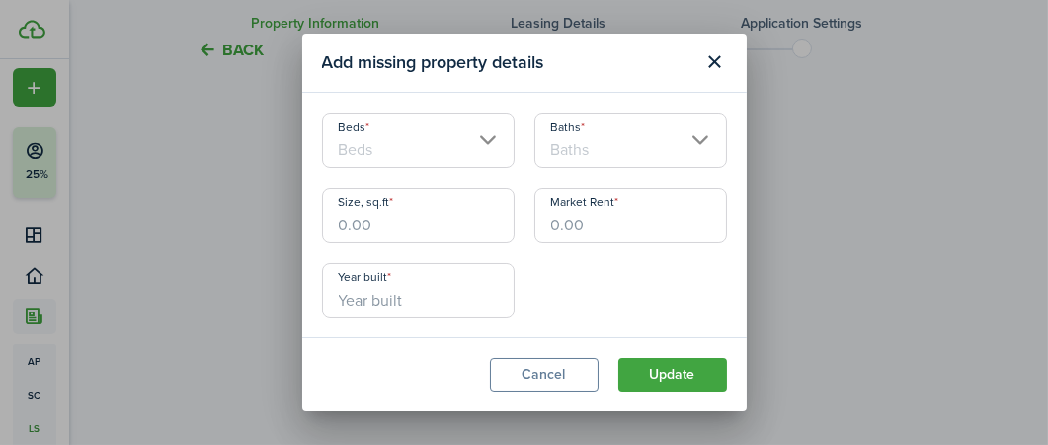
click at [451, 155] on input "Beds" at bounding box center [418, 140] width 193 height 55
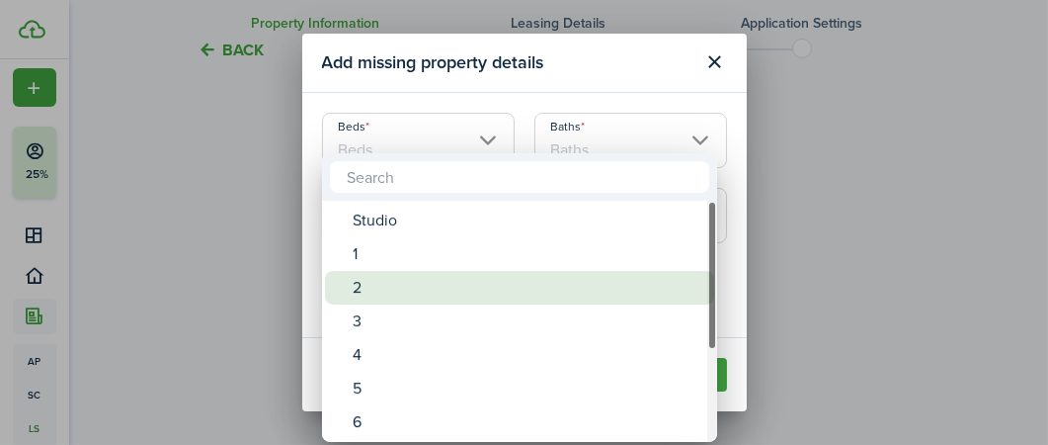
click at [411, 298] on div "2" at bounding box center [528, 288] width 350 height 34
type input "2"
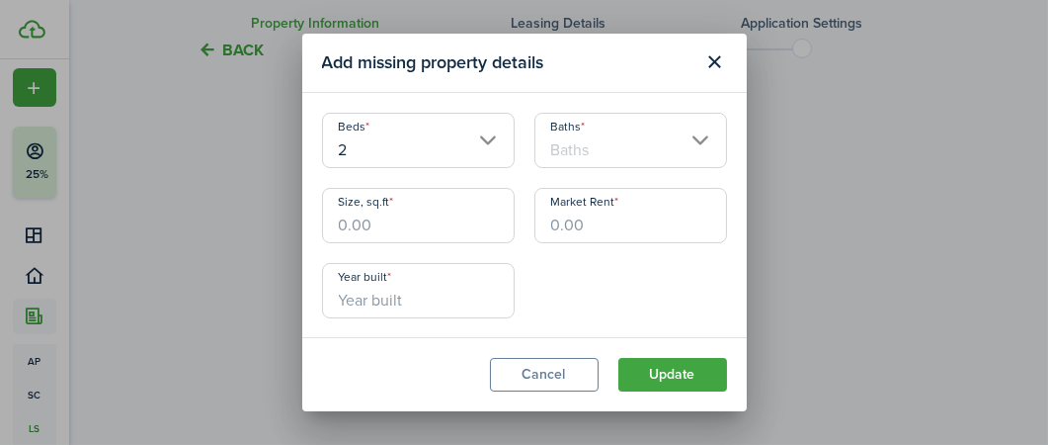
click at [605, 144] on input "Baths" at bounding box center [631, 140] width 193 height 55
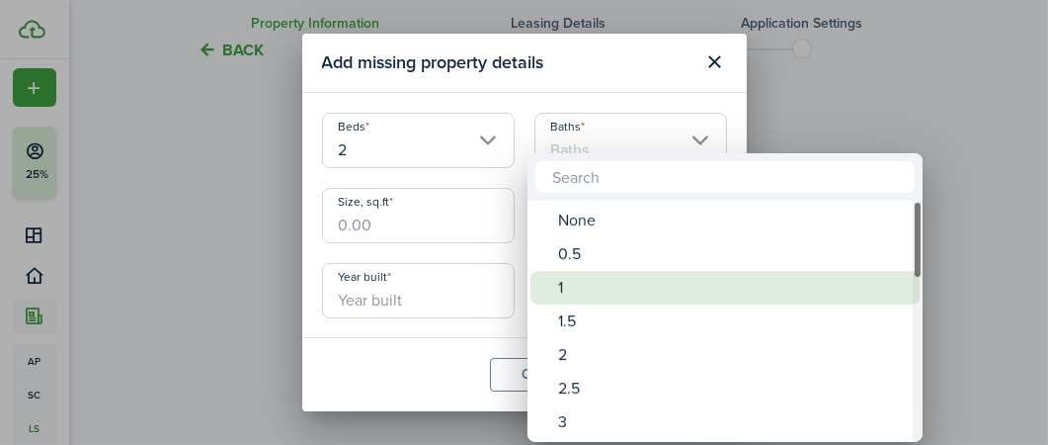
click at [579, 281] on div "1" at bounding box center [733, 288] width 350 height 34
type input "1"
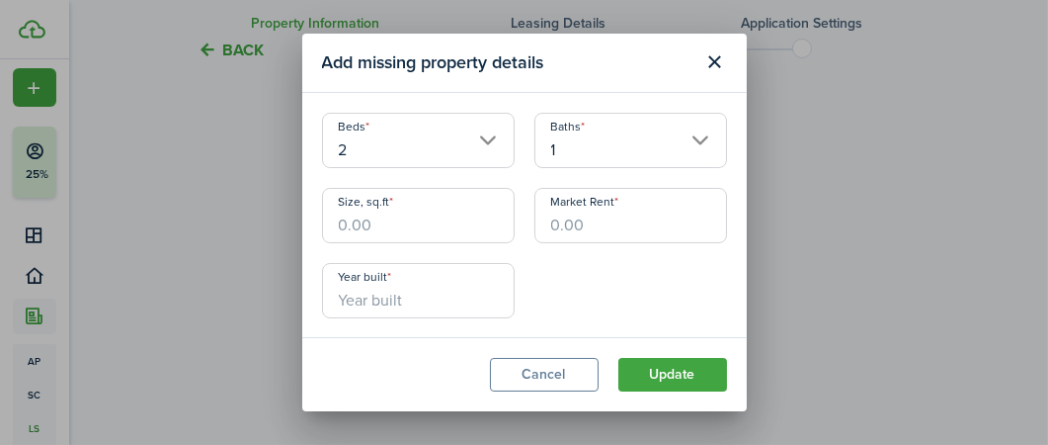
click at [436, 232] on input "Size, sq.ft" at bounding box center [418, 215] width 193 height 55
type input "700"
click at [548, 231] on input "Market Rent" at bounding box center [631, 215] width 193 height 55
type input "$750.00"
click at [410, 303] on input "Year built" at bounding box center [418, 290] width 193 height 55
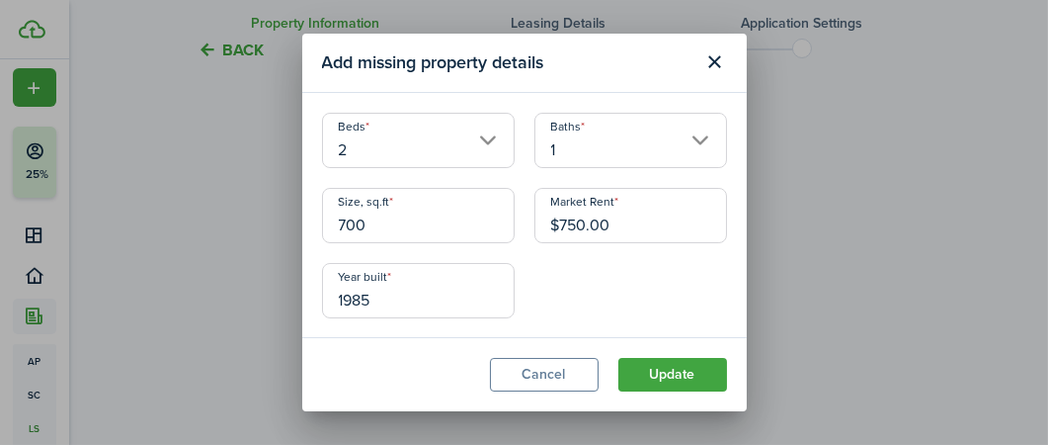
type input "1985"
click at [700, 377] on button "Update" at bounding box center [672, 375] width 109 height 34
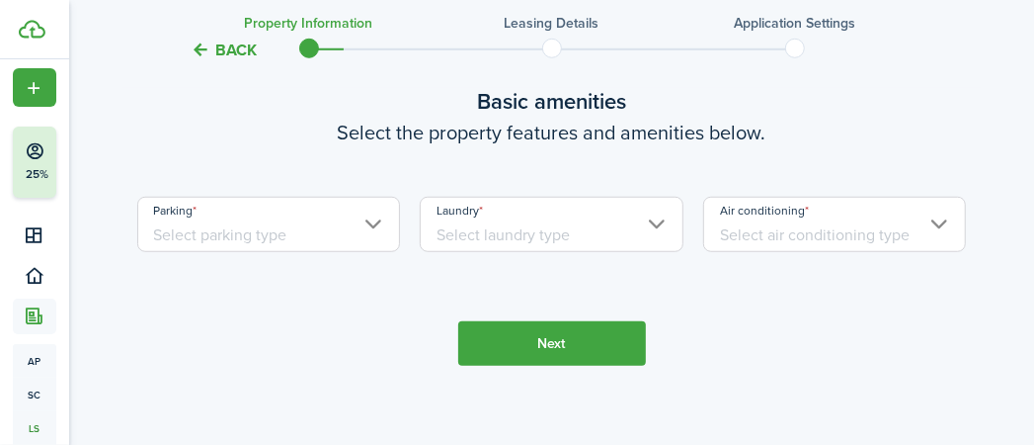
scroll to position [782, 0]
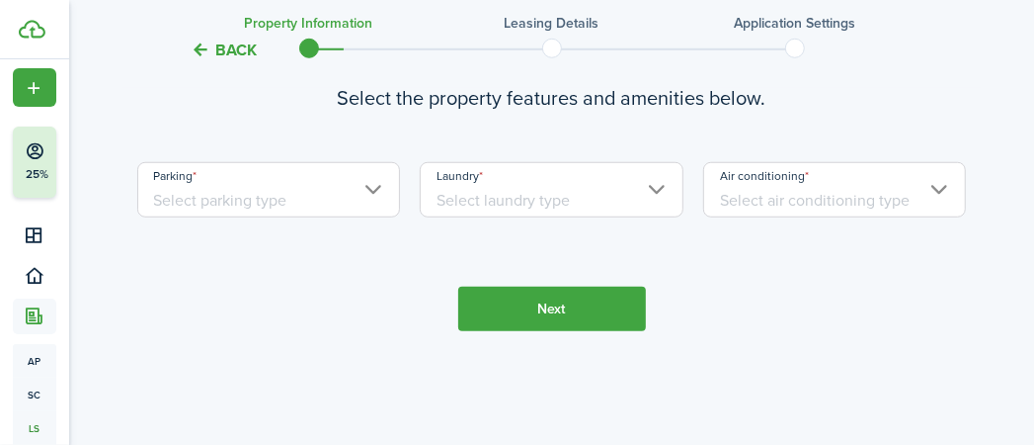
click at [363, 217] on input "Parking" at bounding box center [269, 189] width 264 height 55
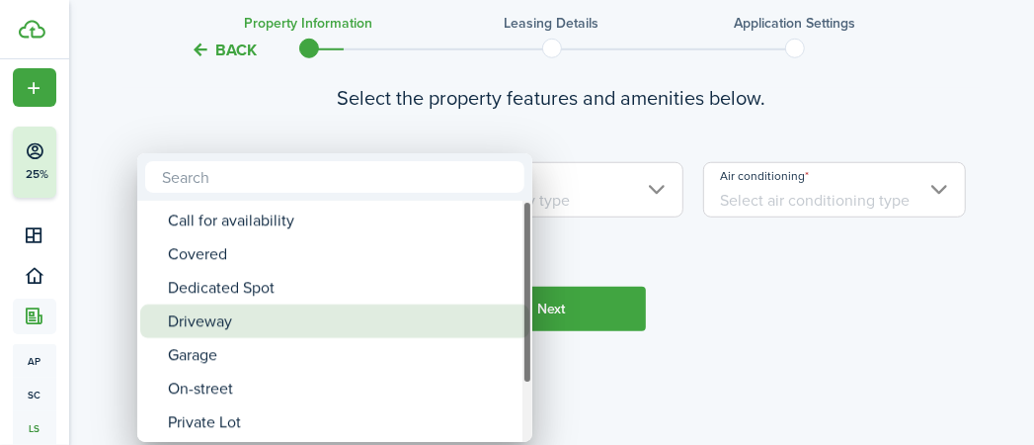
click at [238, 327] on div "Driveway" at bounding box center [343, 321] width 350 height 34
type input "Driveway"
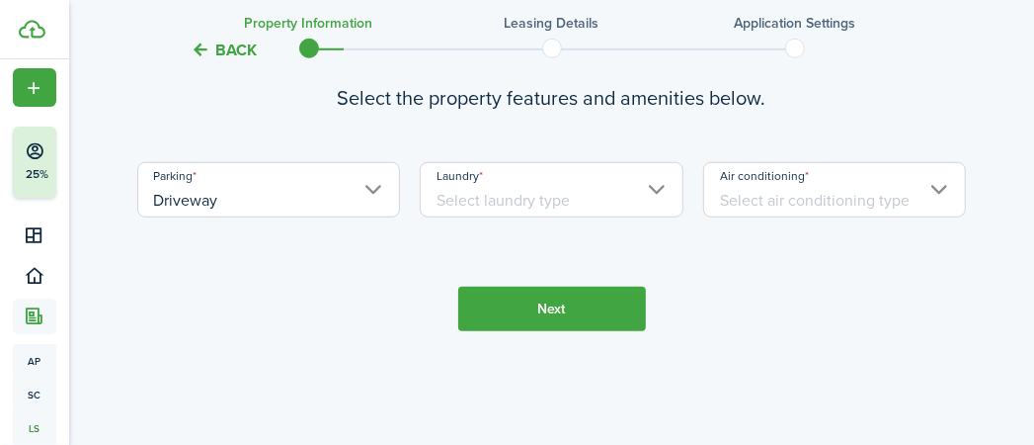
click at [558, 198] on input "Laundry" at bounding box center [552, 189] width 264 height 55
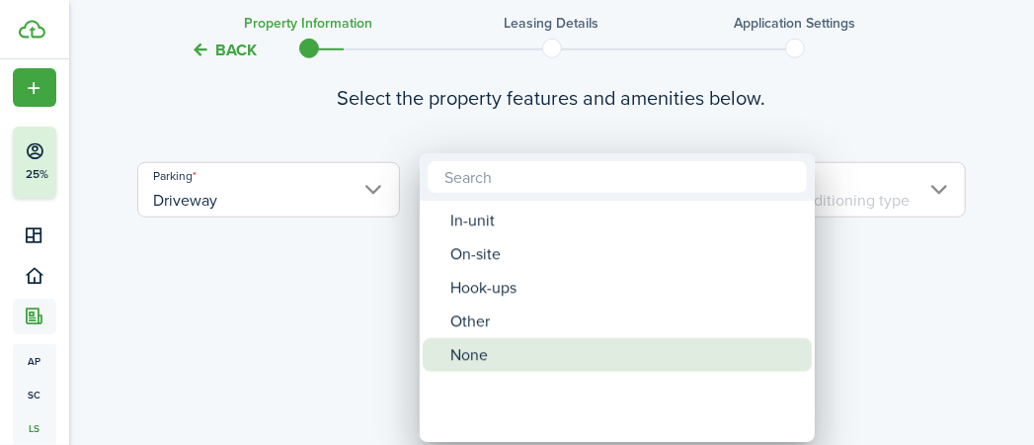
click at [540, 351] on div "None" at bounding box center [626, 355] width 350 height 34
type input "None"
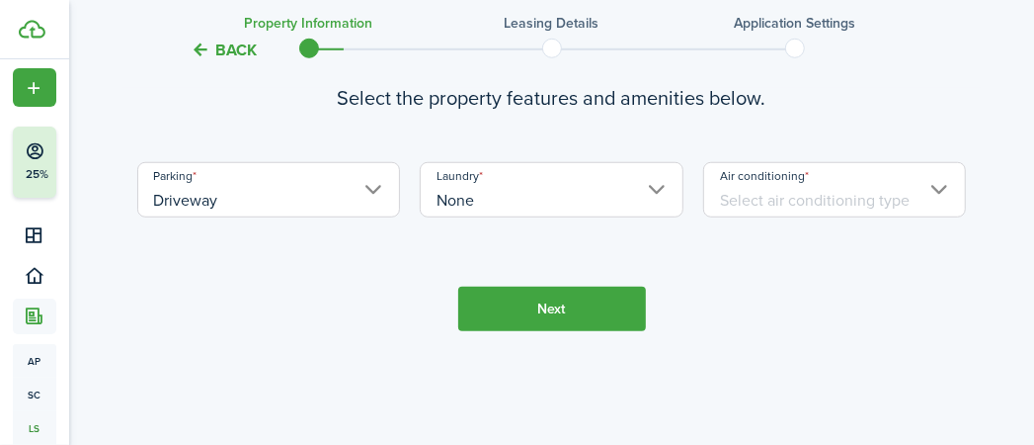
click at [794, 217] on input "Air conditioning" at bounding box center [835, 189] width 264 height 55
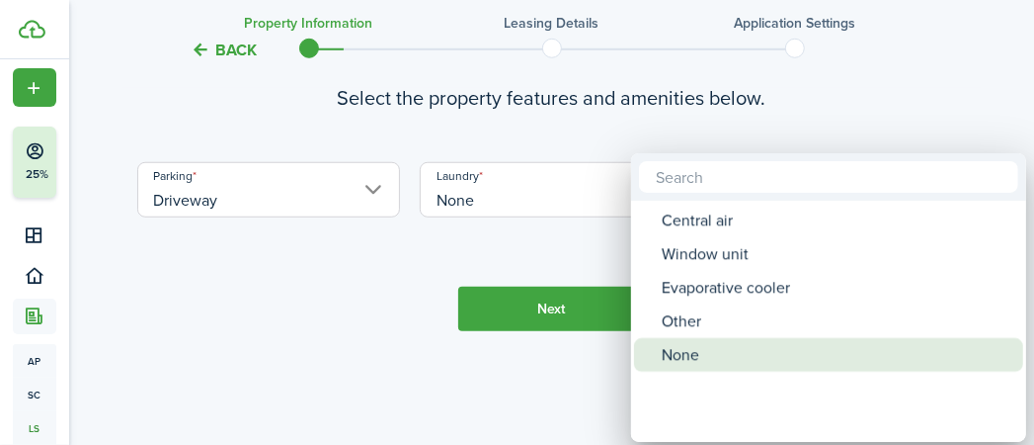
click at [764, 345] on div "None" at bounding box center [837, 355] width 350 height 34
type input "None"
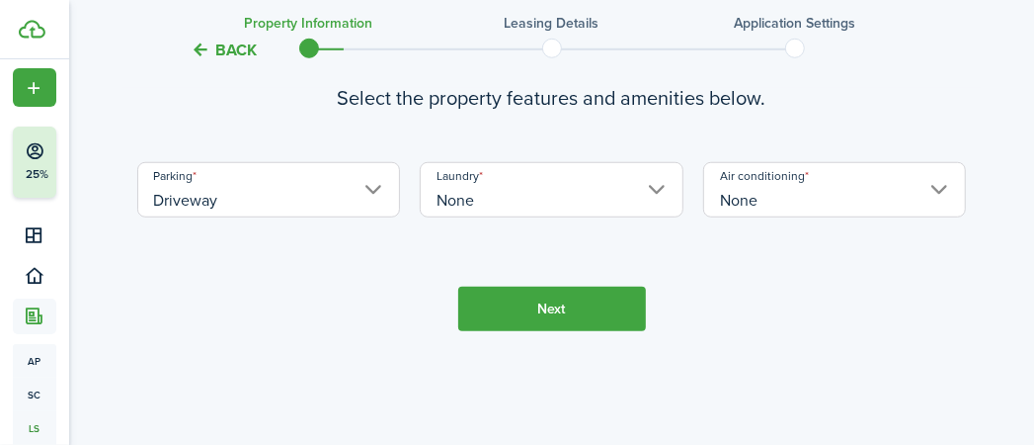
click at [597, 312] on button "Next" at bounding box center [552, 309] width 188 height 44
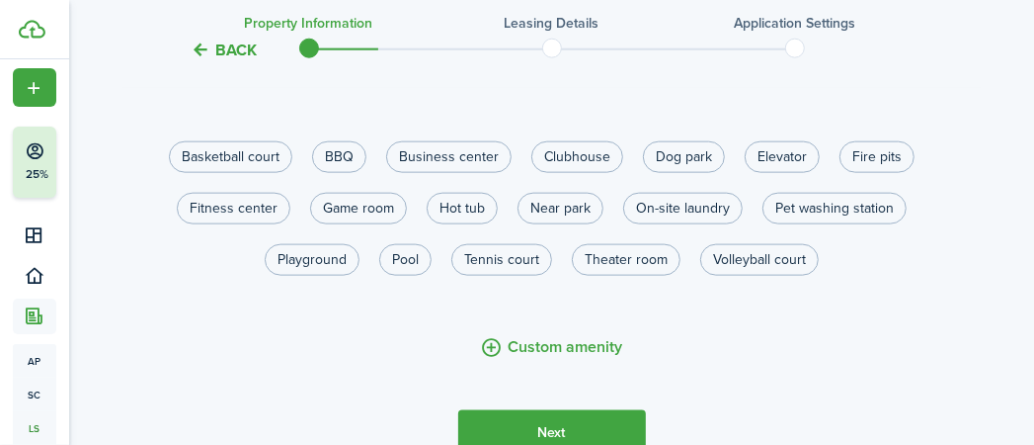
scroll to position [1328, 0]
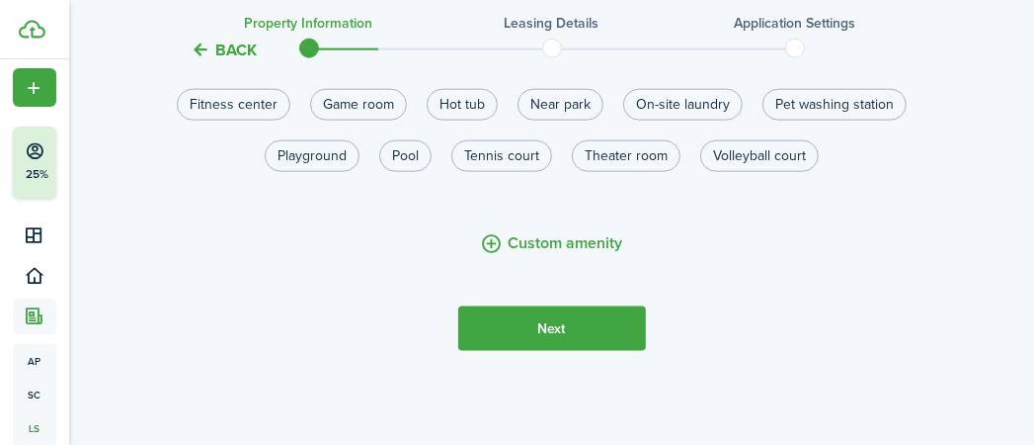
click at [625, 345] on button "Next" at bounding box center [552, 328] width 188 height 44
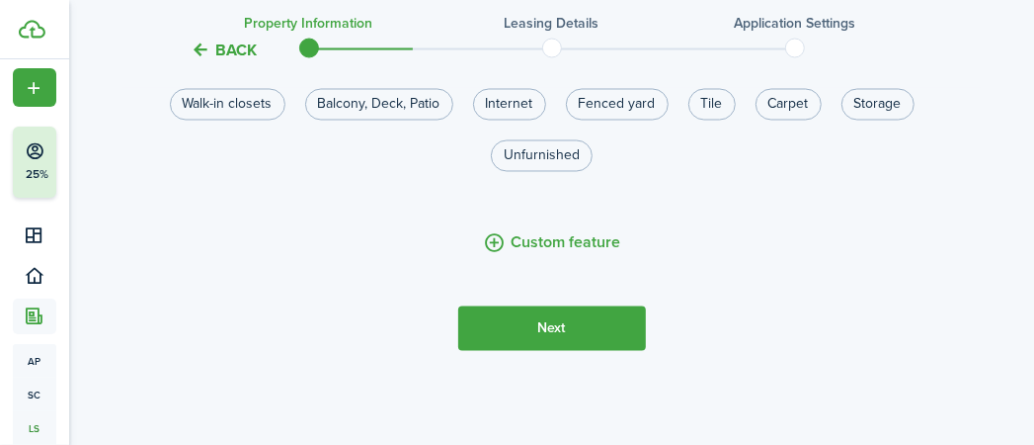
click at [616, 322] on button "Next" at bounding box center [552, 328] width 188 height 44
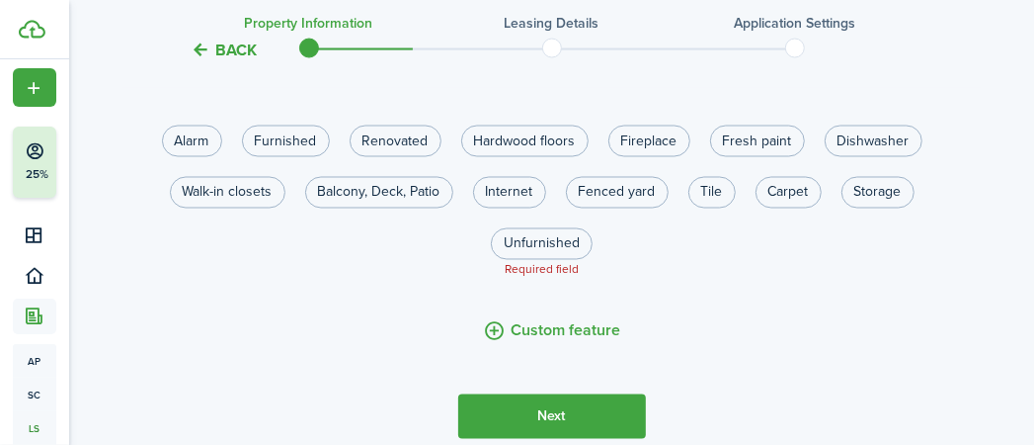
scroll to position [1634, 0]
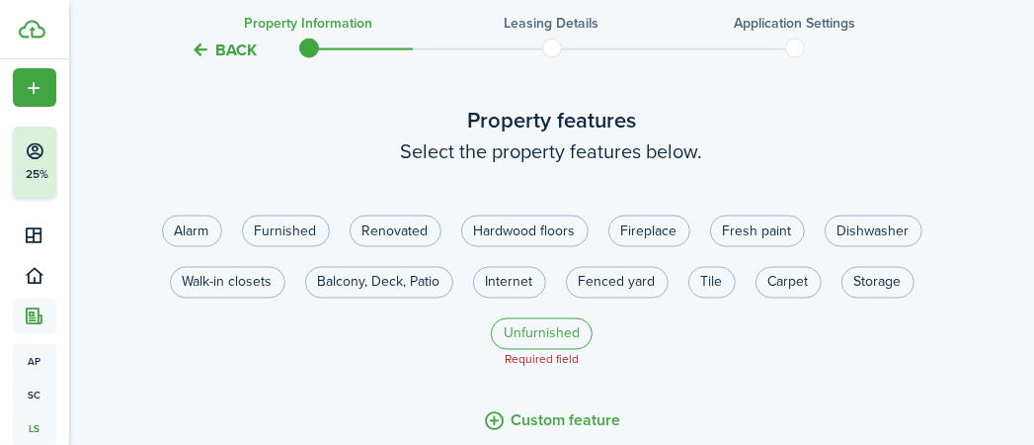
click at [579, 350] on label "Unfurnished" at bounding box center [542, 334] width 102 height 32
radio input "true"
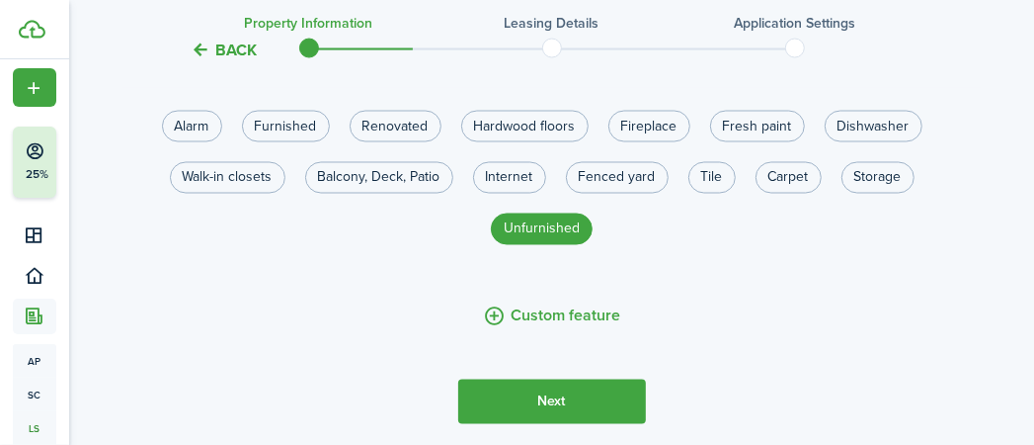
scroll to position [1814, 0]
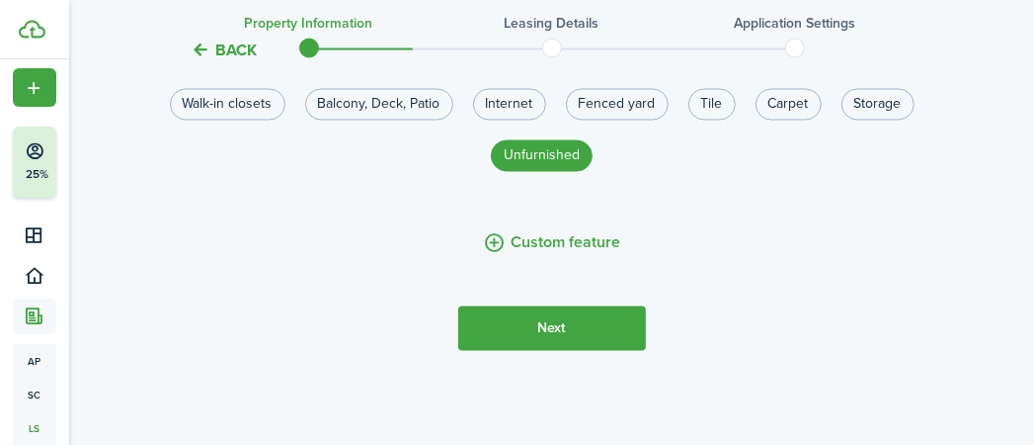
click at [606, 351] on button "Next" at bounding box center [552, 328] width 188 height 44
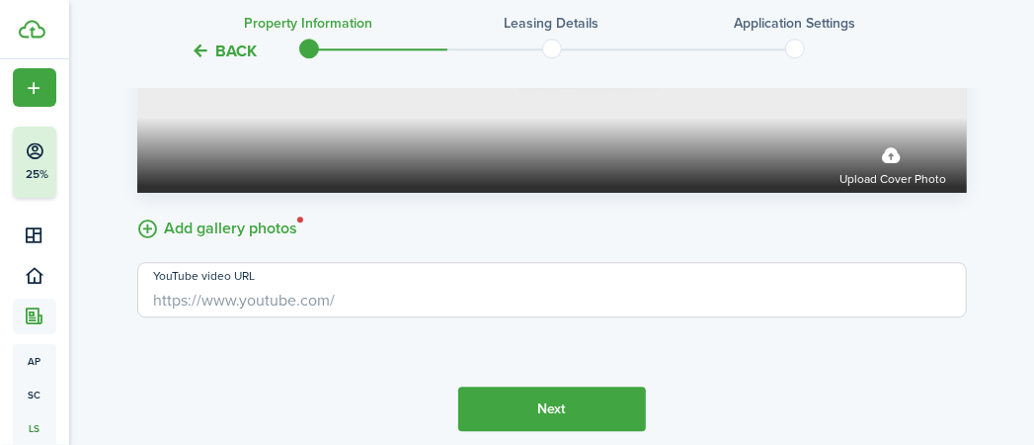
scroll to position [2754, 0]
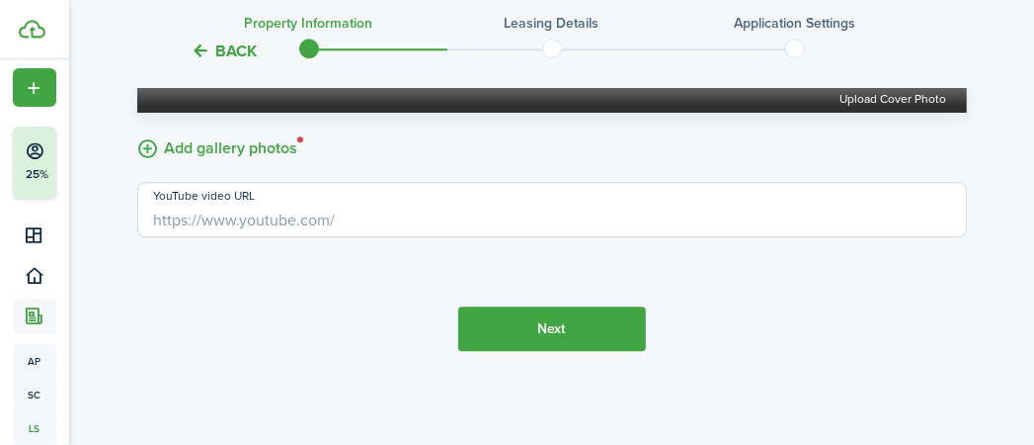
click at [587, 322] on button "Next" at bounding box center [552, 328] width 188 height 44
click at [280, 143] on label "Add gallery photos" at bounding box center [217, 146] width 161 height 31
click at [137, 131] on input "Add gallery photos" at bounding box center [137, 131] width 0 height 0
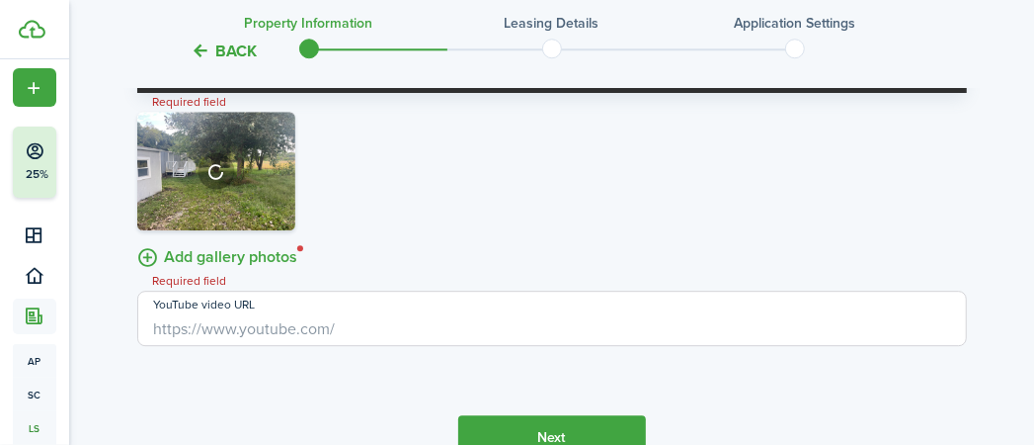
click at [281, 227] on button "button" at bounding box center [280, 214] width 28 height 28
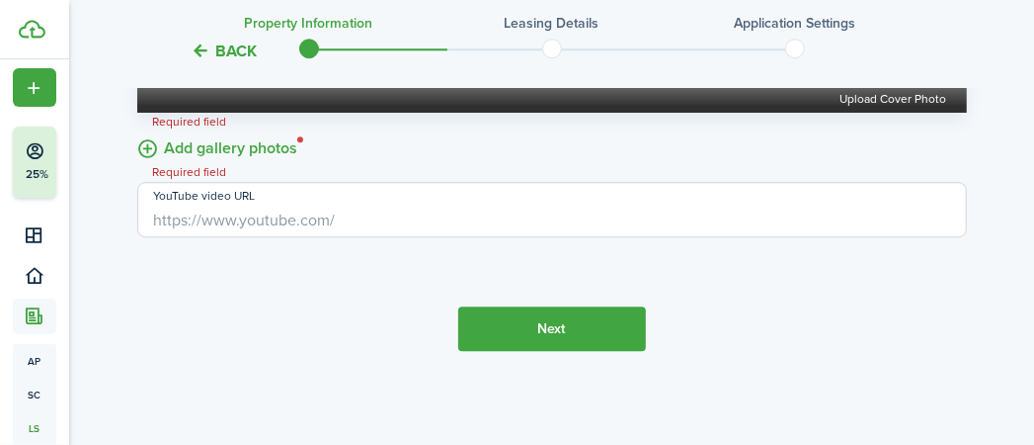
click at [248, 144] on label "Add gallery photos" at bounding box center [217, 146] width 161 height 31
click at [137, 131] on input "Add gallery photos" at bounding box center [137, 131] width 0 height 0
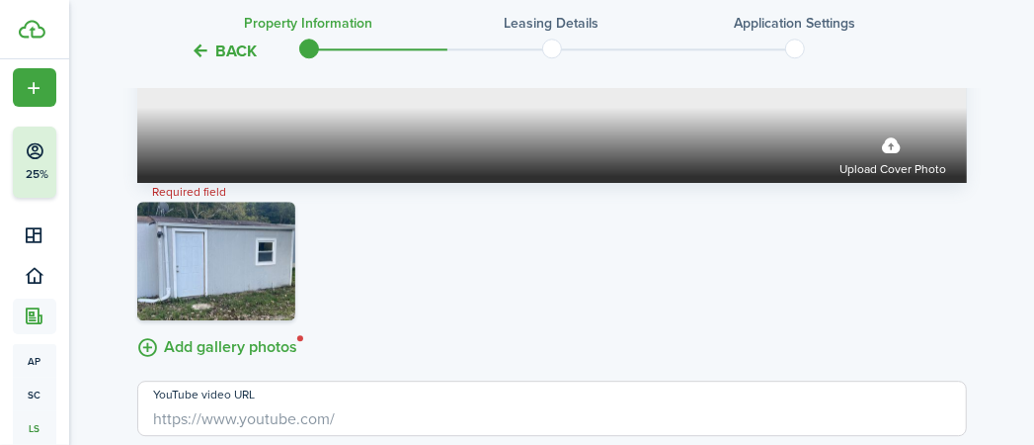
scroll to position [2882, 0]
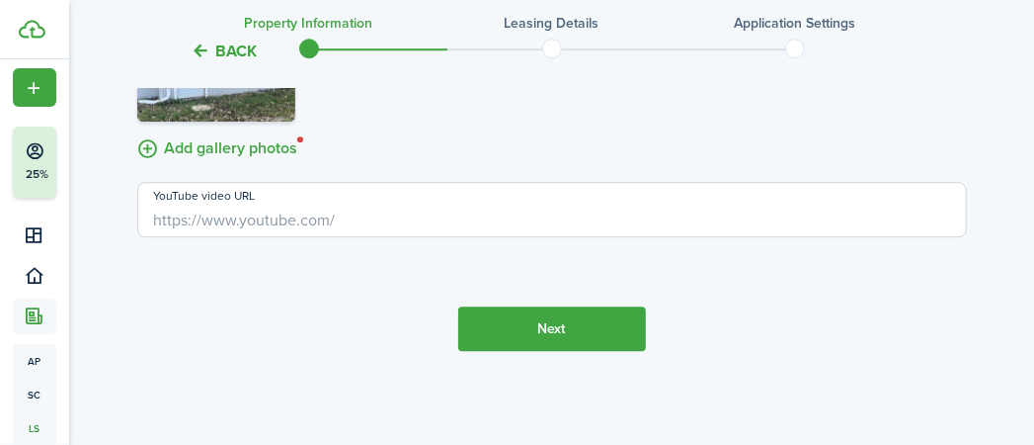
click at [540, 333] on button "Next" at bounding box center [552, 328] width 188 height 44
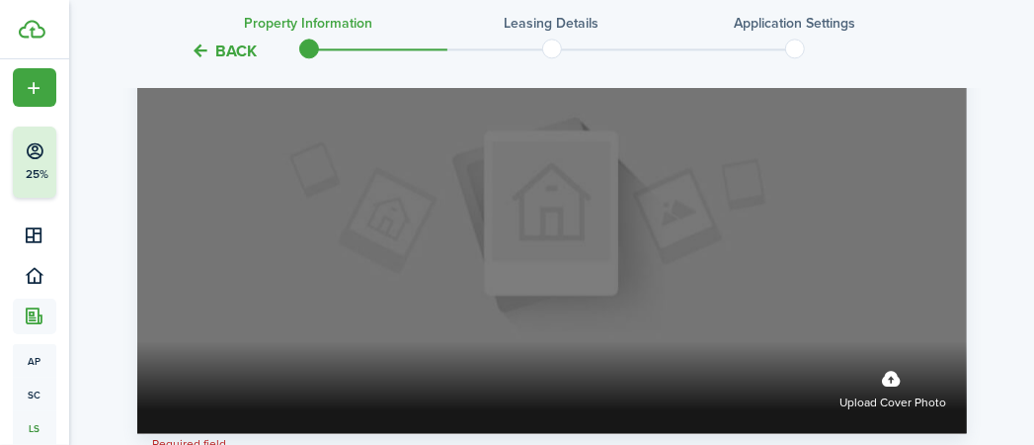
scroll to position [2592, 0]
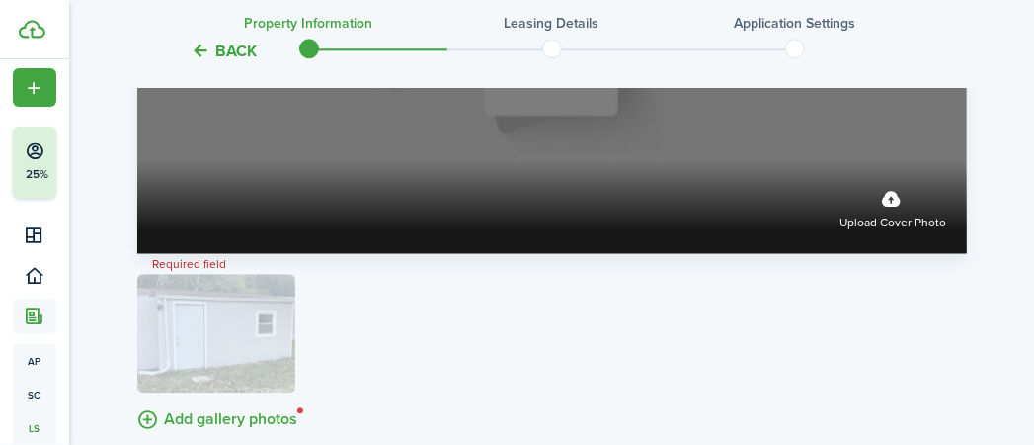
drag, startPoint x: 232, startPoint y: 340, endPoint x: 393, endPoint y: 151, distance: 248.1
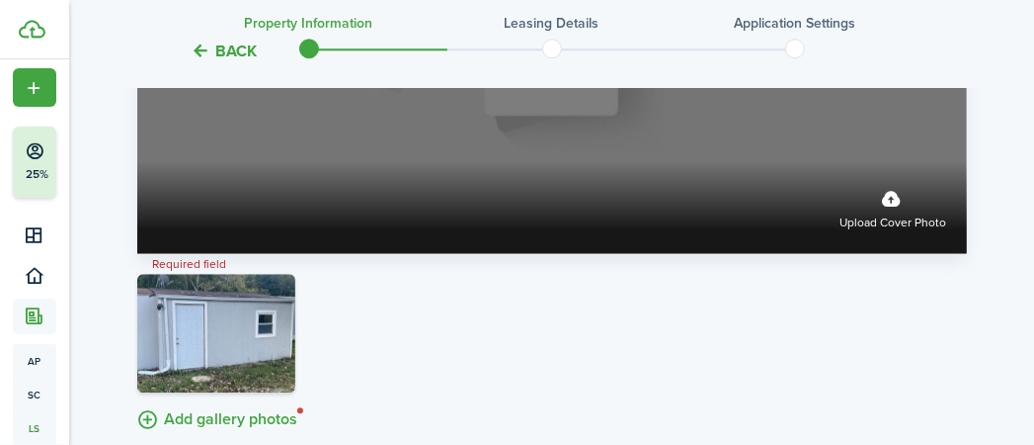
click at [896, 225] on label "Upload cover photo" at bounding box center [894, 207] width 107 height 52
click at [137, 161] on input "Upload cover photo" at bounding box center [137, 161] width 0 height 0
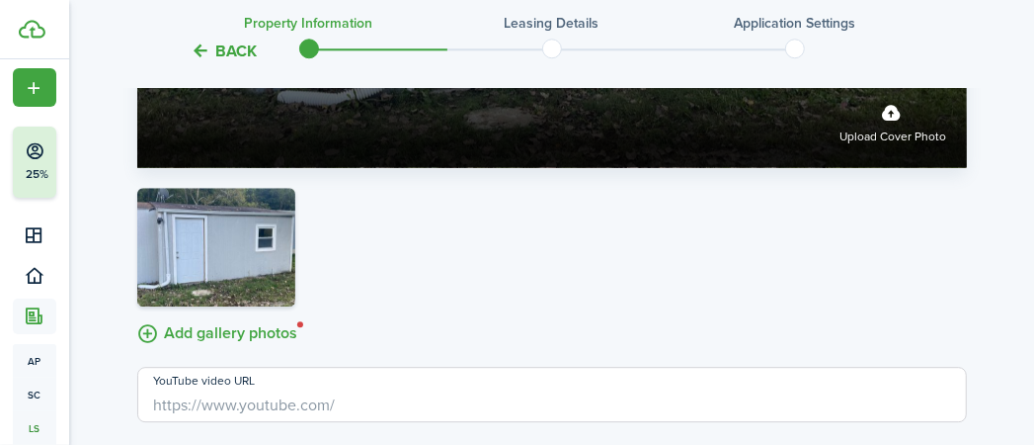
scroll to position [2681, 0]
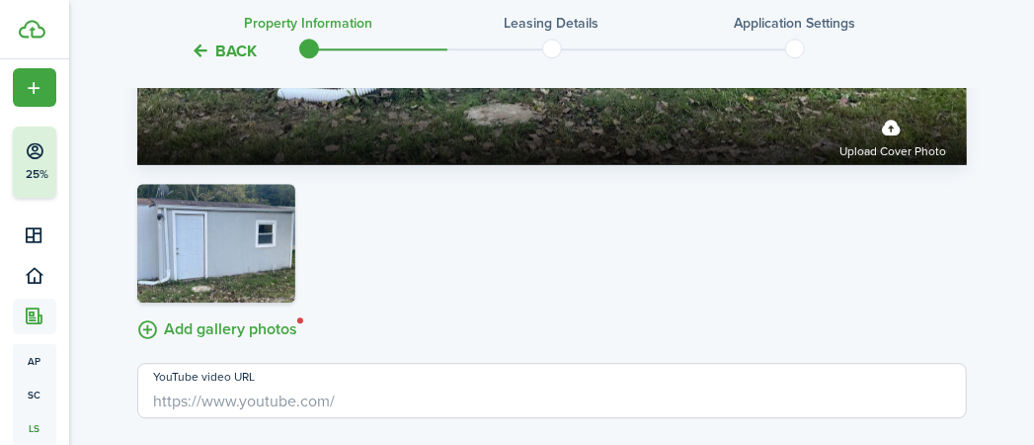
click at [276, 299] on button "button" at bounding box center [280, 286] width 28 height 28
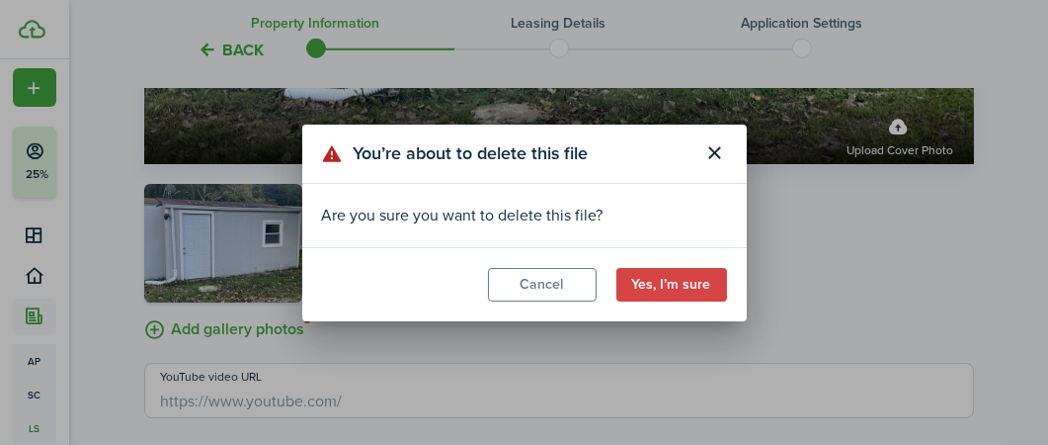
click at [668, 291] on button "Yes, I’m sure" at bounding box center [672, 285] width 111 height 34
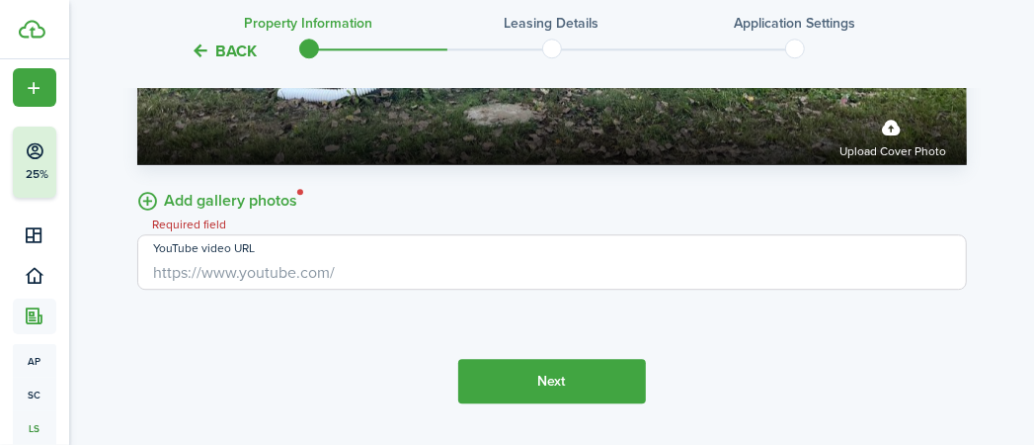
click at [283, 214] on label "Add gallery photos" at bounding box center [217, 199] width 161 height 31
click at [137, 184] on input "Add gallery photos" at bounding box center [137, 184] width 0 height 0
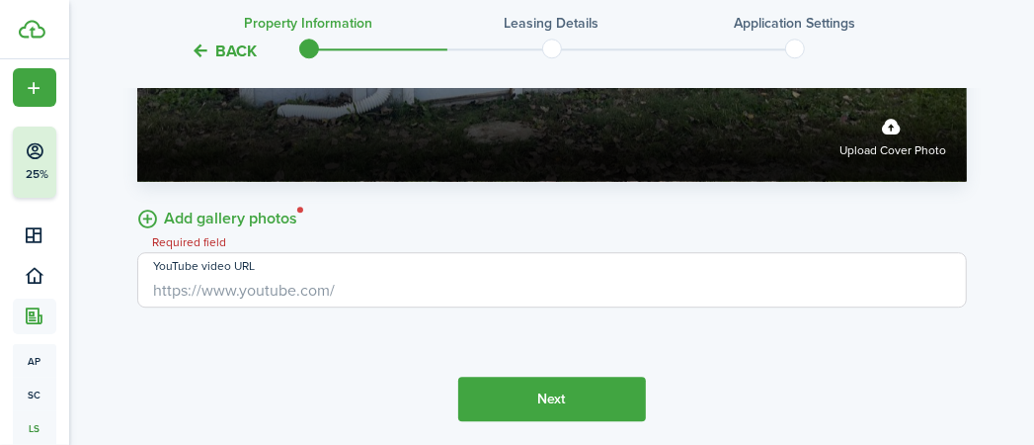
scroll to position [2754, 0]
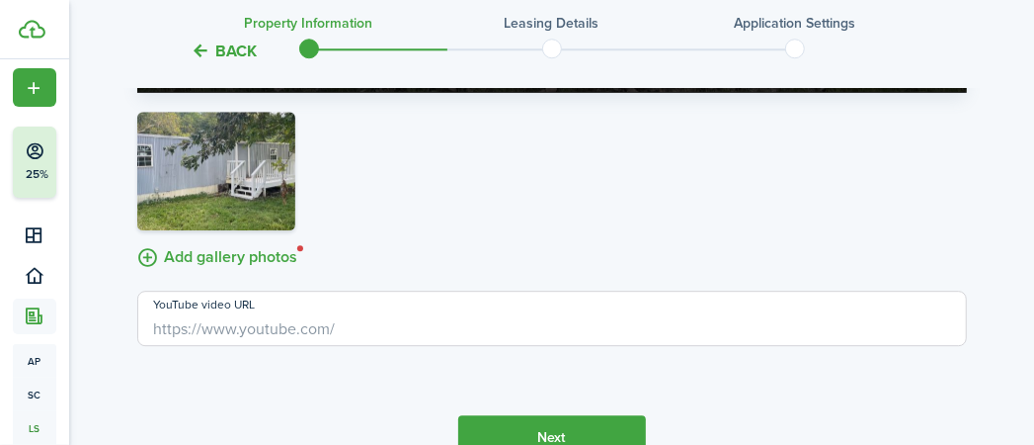
click at [244, 150] on img at bounding box center [216, 171] width 158 height 119
click at [498, 198] on div at bounding box center [552, 176] width 840 height 128
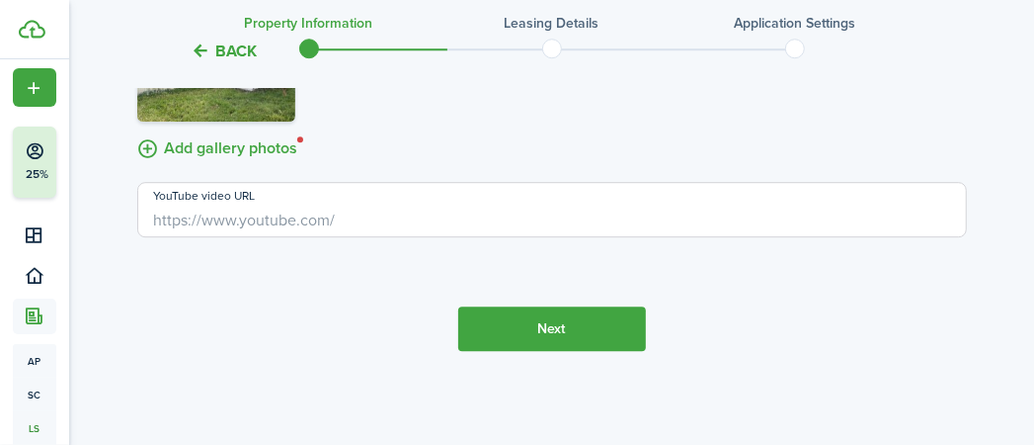
scroll to position [2882, 0]
click at [547, 321] on button "Next" at bounding box center [552, 328] width 188 height 44
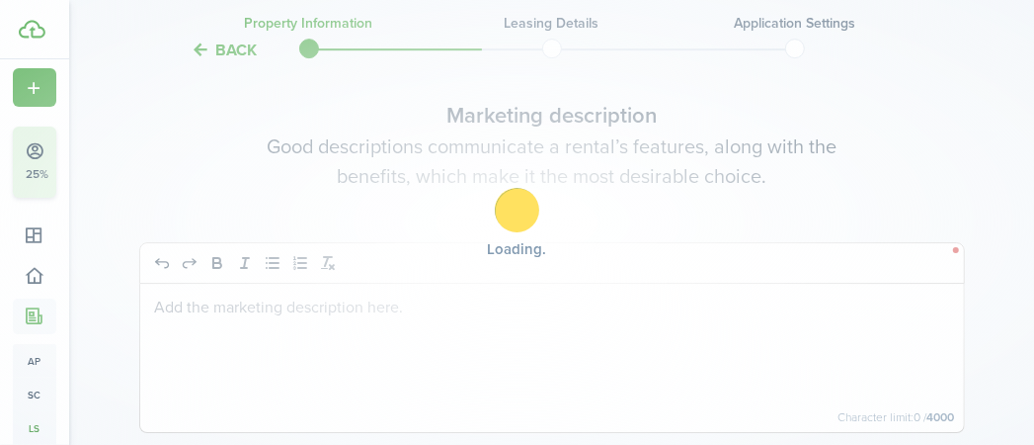
scroll to position [3194, 0]
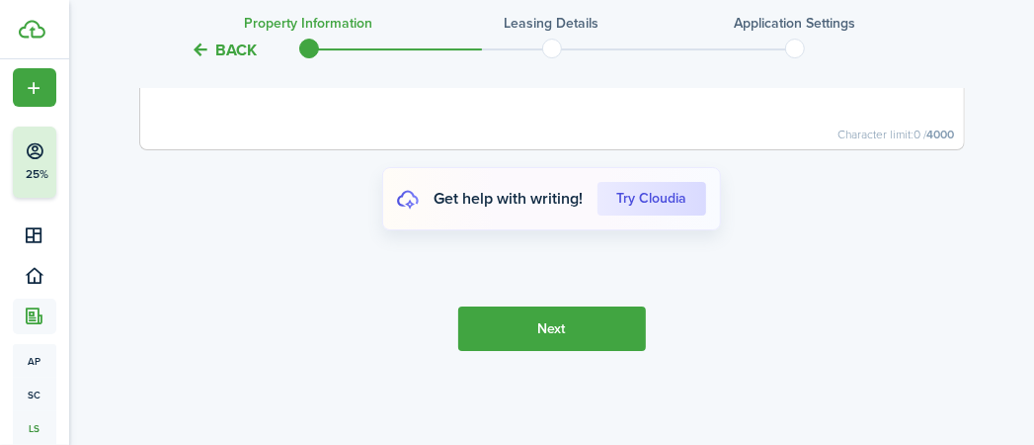
click at [542, 328] on button "Next" at bounding box center [552, 328] width 188 height 44
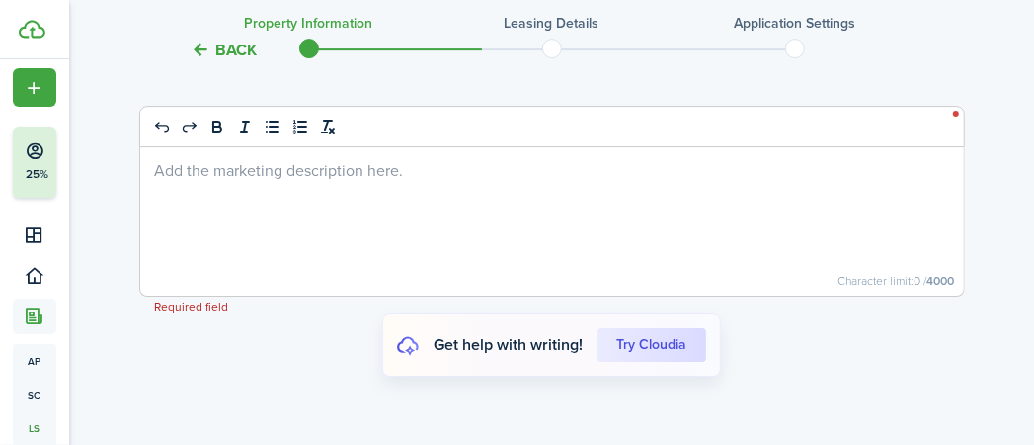
scroll to position [3328, 0]
click at [379, 227] on div at bounding box center [552, 223] width 824 height 148
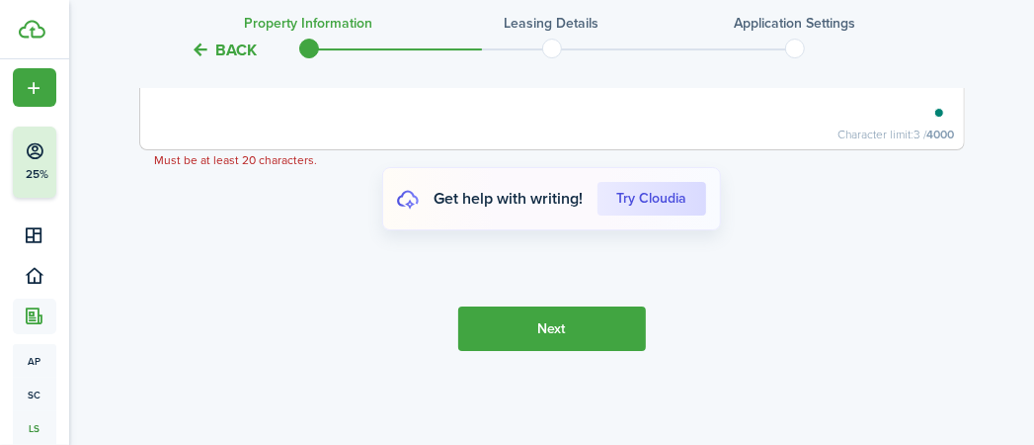
click at [536, 340] on button "Next" at bounding box center [552, 328] width 188 height 44
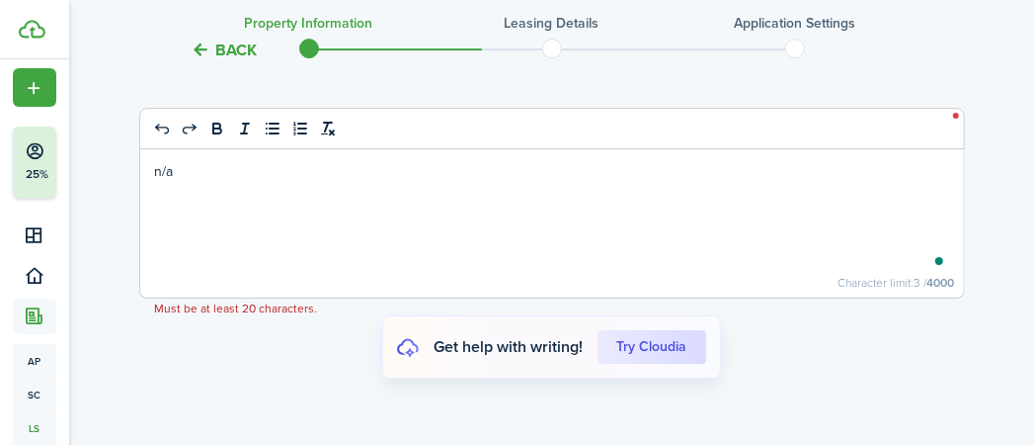
click at [398, 182] on p "n/a" at bounding box center [552, 171] width 794 height 21
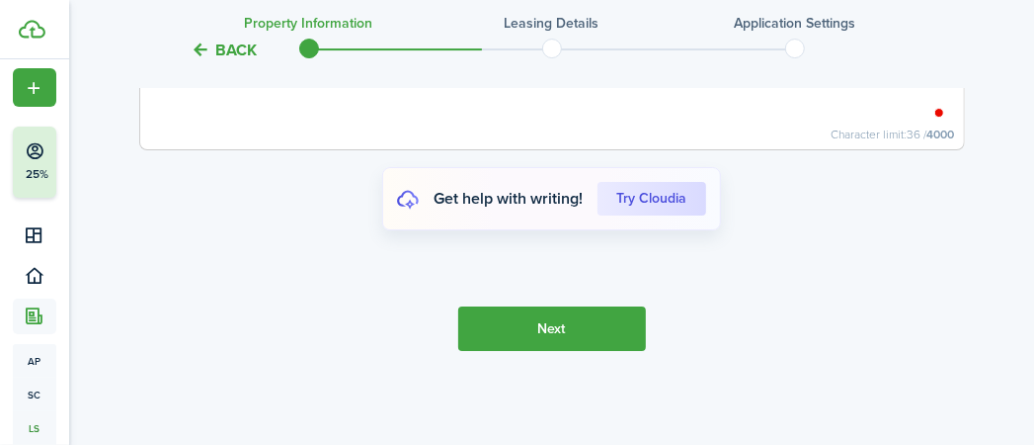
scroll to position [3494, 0]
click at [516, 342] on button "Next" at bounding box center [552, 328] width 188 height 44
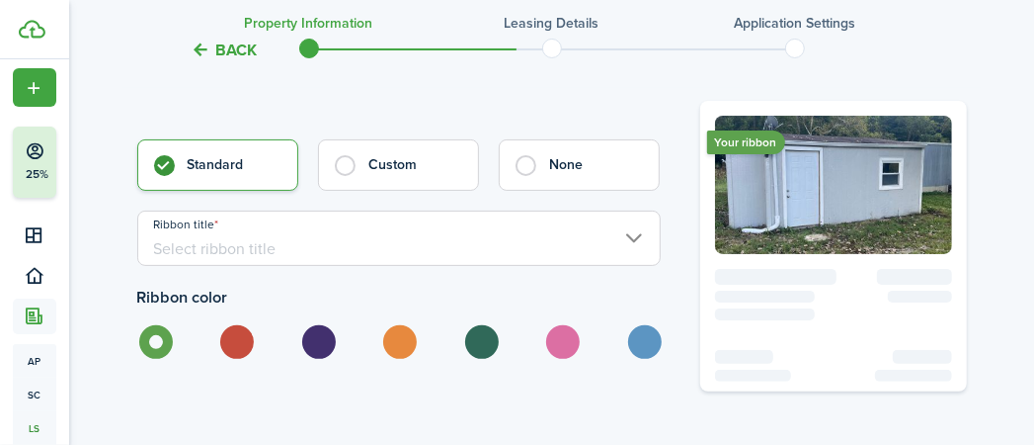
scroll to position [3985, 0]
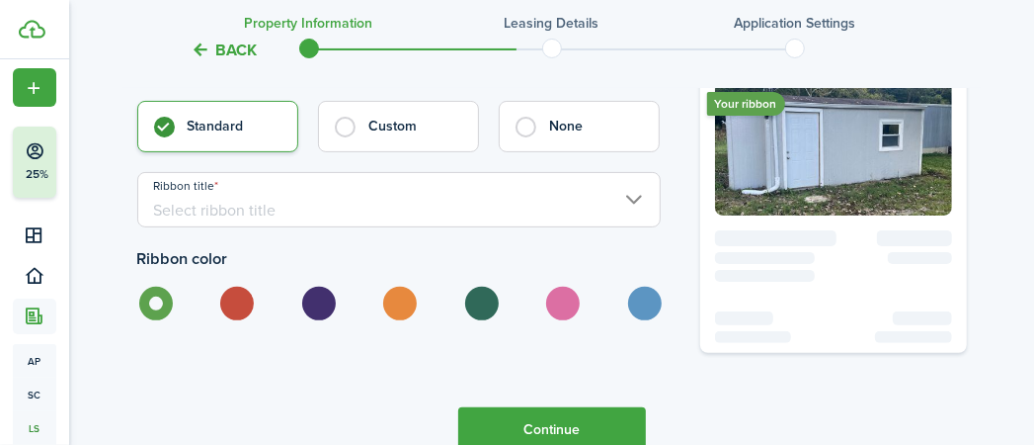
click at [267, 216] on input "Ribbon title" at bounding box center [399, 199] width 524 height 55
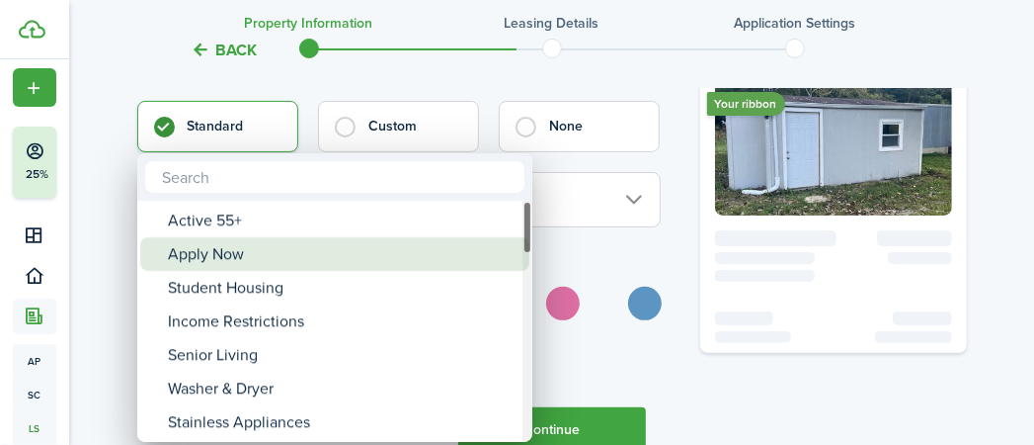
click at [236, 257] on div "Apply Now" at bounding box center [343, 254] width 350 height 34
type input "Apply Now"
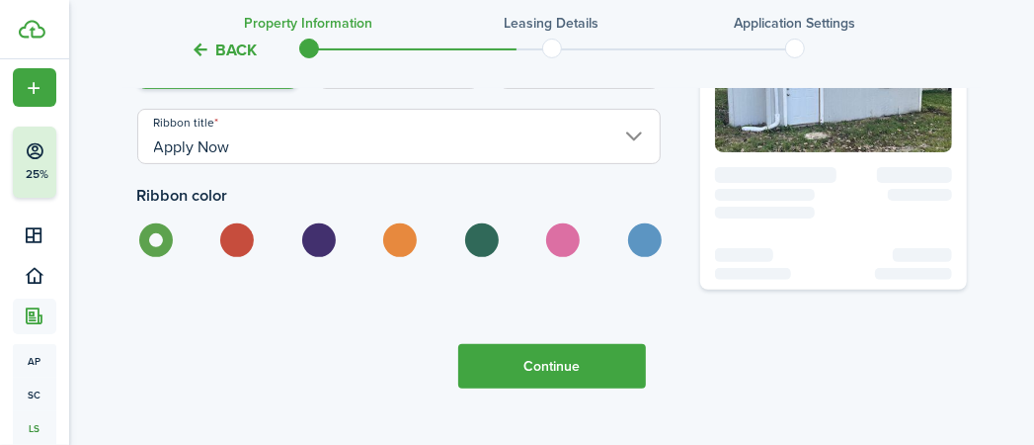
scroll to position [4102, 0]
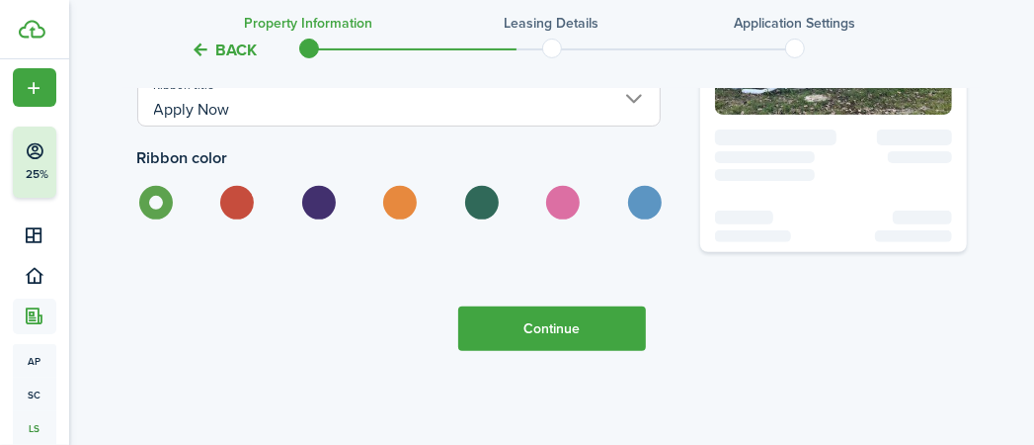
click at [523, 314] on button "Continue" at bounding box center [552, 328] width 188 height 44
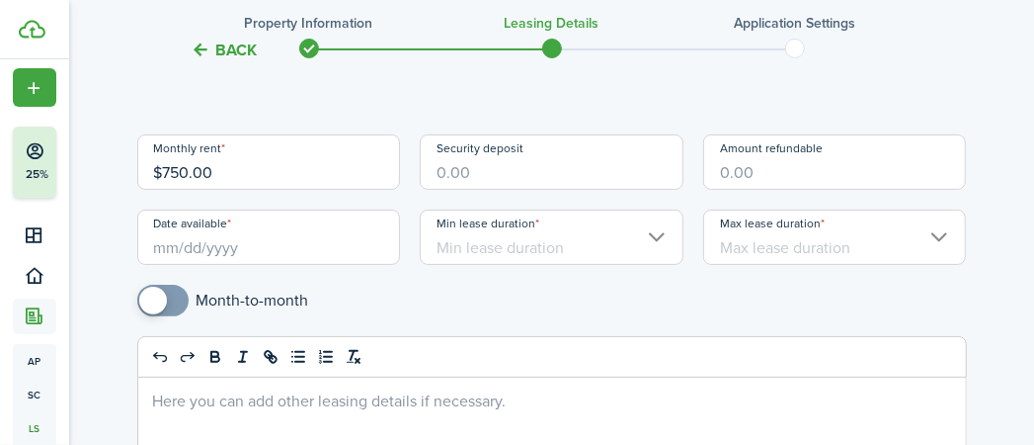
scroll to position [179, 0]
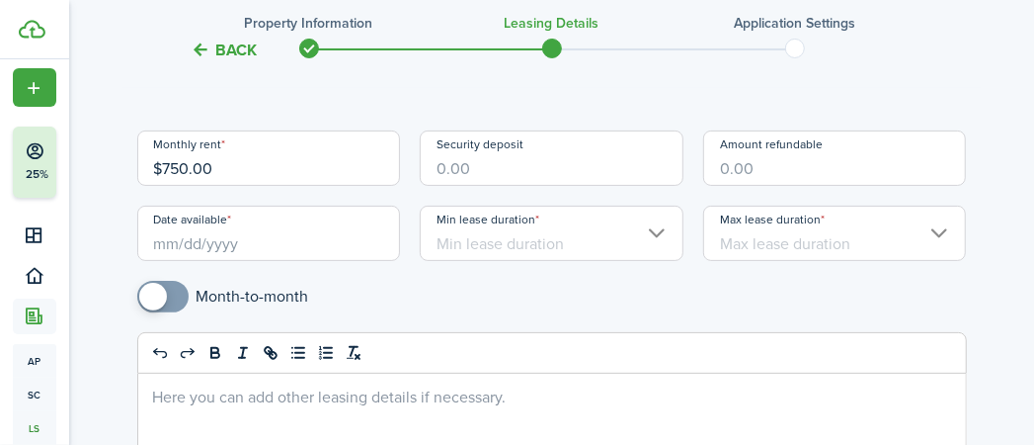
click at [500, 177] on input "Security deposit" at bounding box center [552, 157] width 264 height 55
click at [254, 245] on input "Date available" at bounding box center [269, 233] width 264 height 55
type input "$1,500.00"
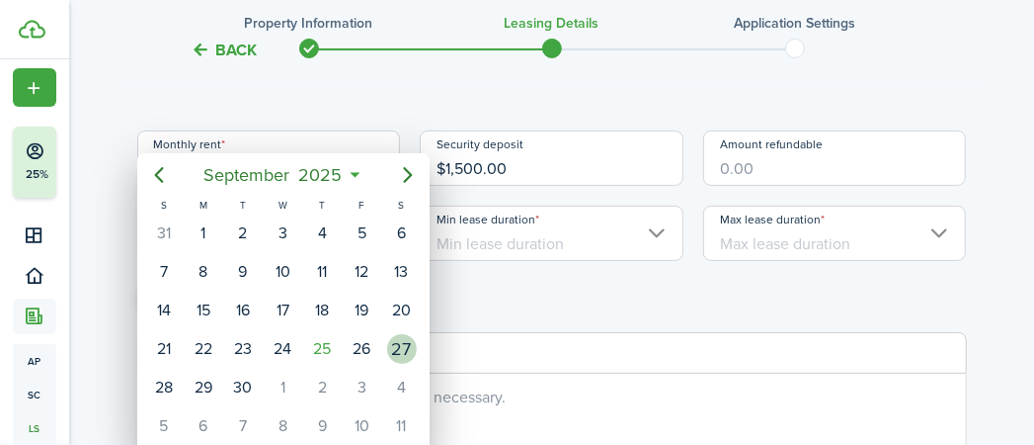
click at [412, 348] on div "27" at bounding box center [402, 349] width 30 height 30
type input "[DATE]"
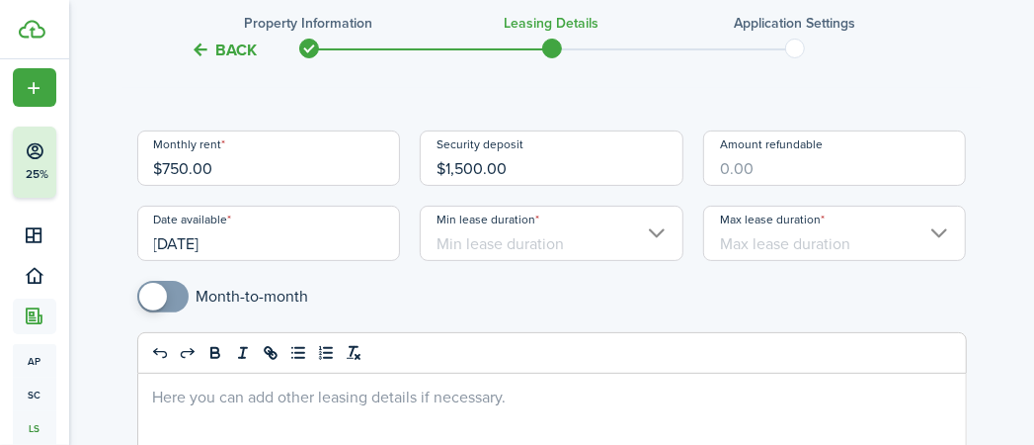
click at [538, 244] on input "Min lease duration" at bounding box center [552, 233] width 264 height 55
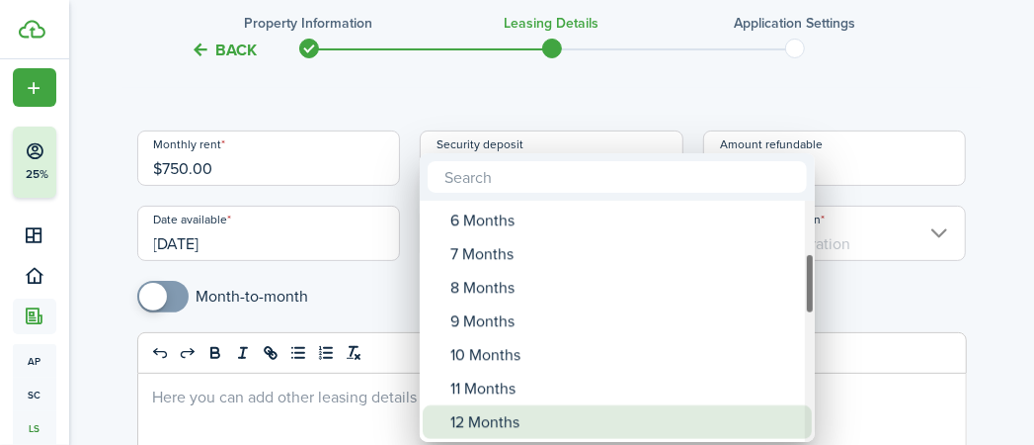
click at [520, 409] on div "12 Months" at bounding box center [626, 422] width 350 height 34
type input "12 Months"
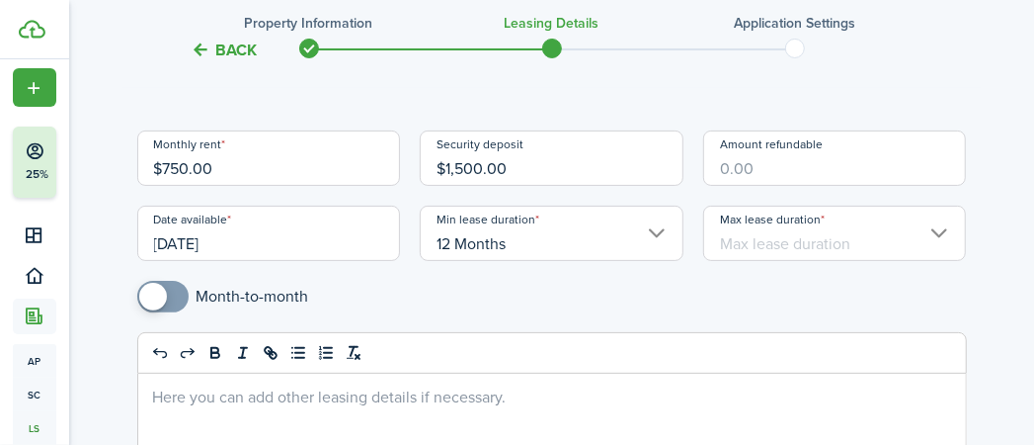
click at [787, 250] on input "Max lease duration" at bounding box center [835, 233] width 264 height 55
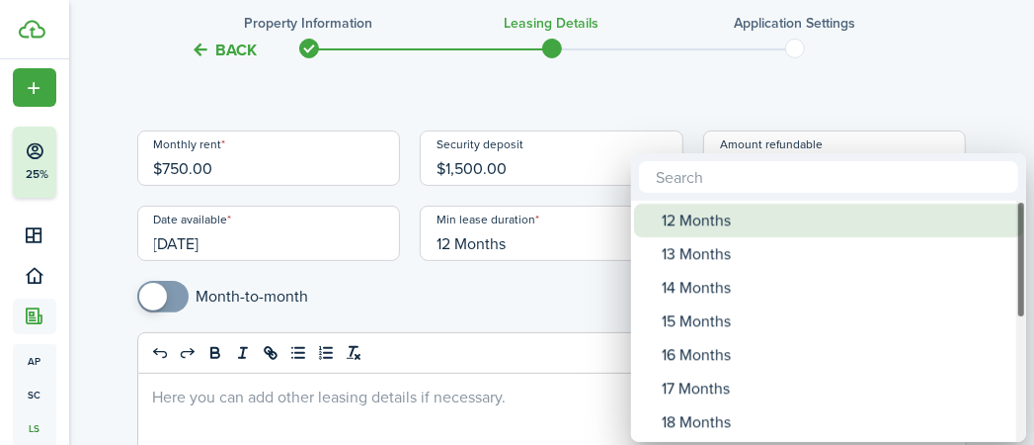
click at [752, 216] on div "12 Months" at bounding box center [837, 221] width 350 height 34
type input "12 Months"
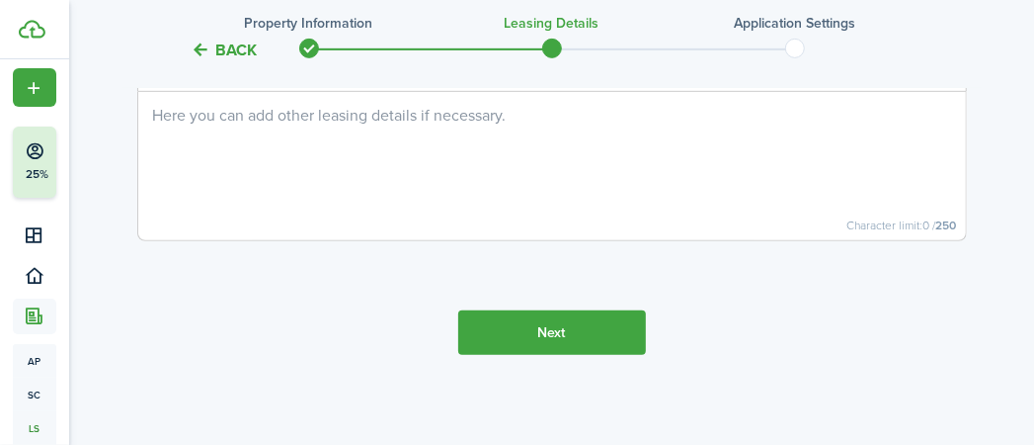
scroll to position [462, 0]
click at [535, 330] on button "Next" at bounding box center [552, 330] width 188 height 44
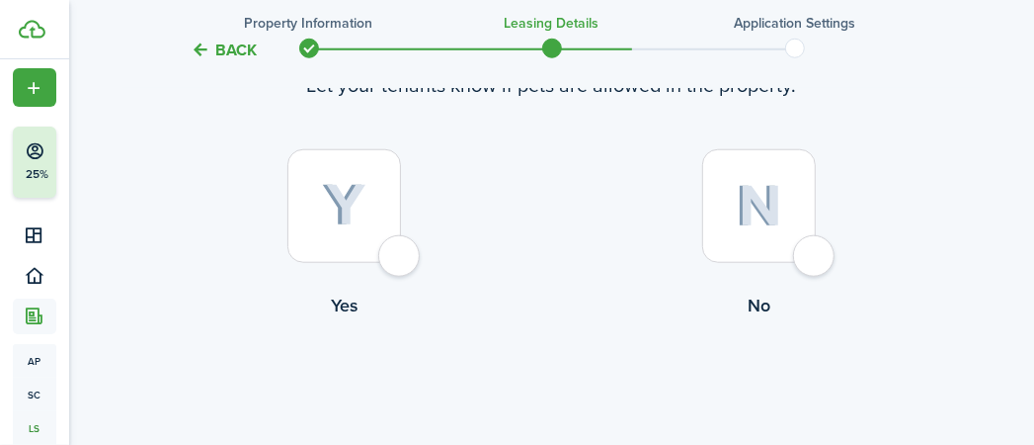
scroll to position [907, 0]
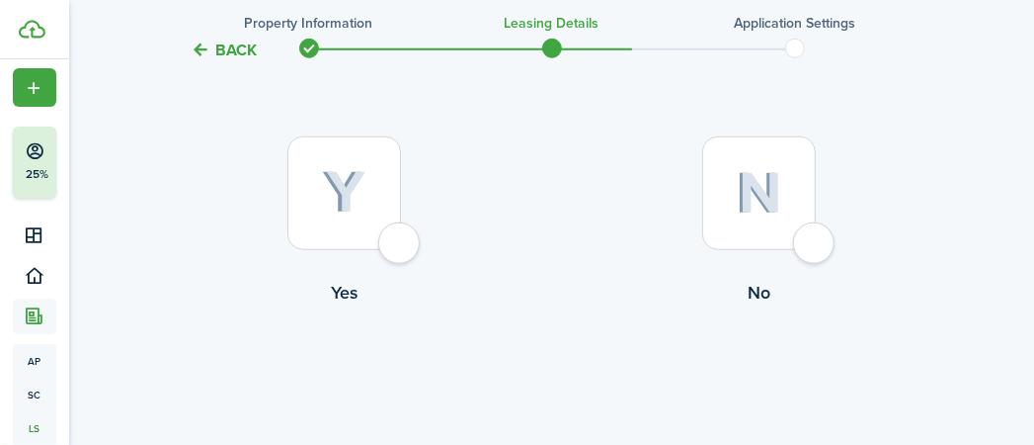
click at [400, 243] on div at bounding box center [345, 193] width 114 height 114
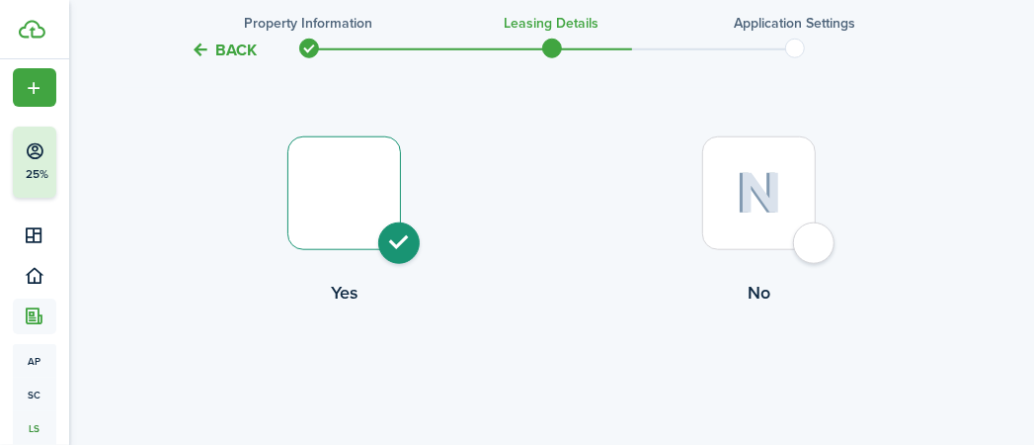
radio input "true"
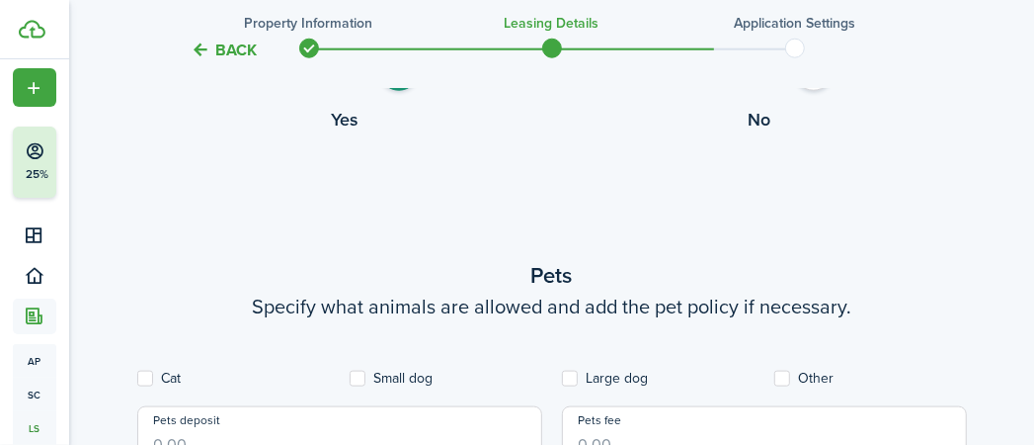
scroll to position [1039, 0]
